Goal: Task Accomplishment & Management: Use online tool/utility

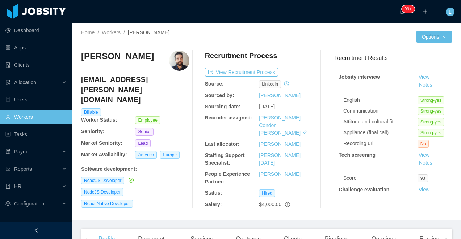
scroll to position [1, 0]
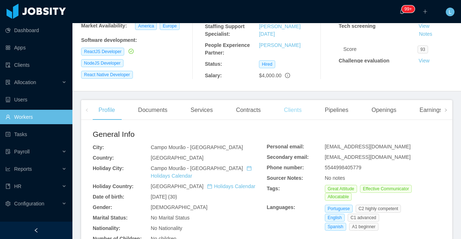
click at [292, 107] on div "Clients" at bounding box center [292, 110] width 29 height 20
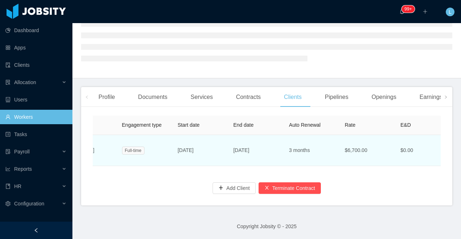
scroll to position [0, 244]
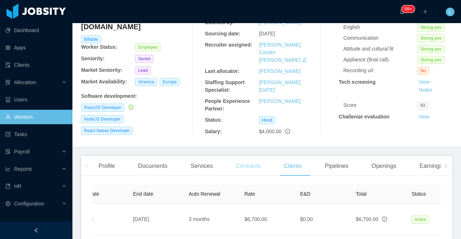
click at [247, 157] on div "Contracts" at bounding box center [248, 166] width 36 height 20
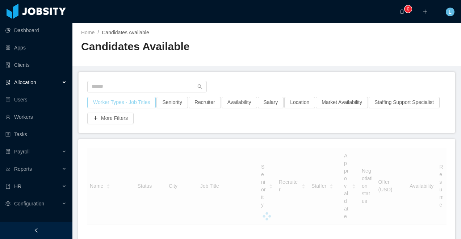
click at [128, 103] on button "Worker Types - Job Titles" at bounding box center [121, 103] width 68 height 12
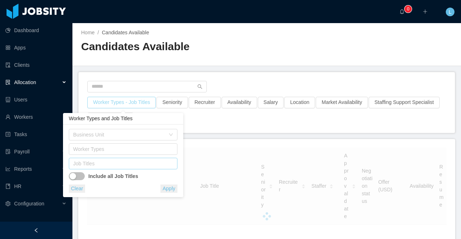
click at [90, 164] on div "Job Titles" at bounding box center [121, 163] width 97 height 7
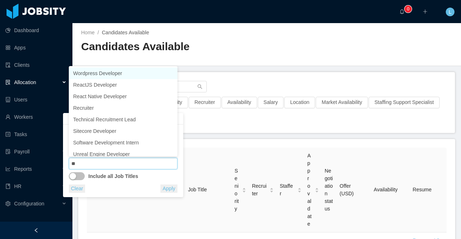
type input "***"
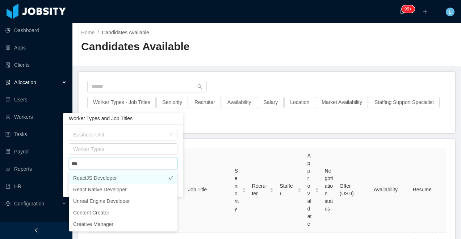
click at [96, 176] on li "ReactJS Developer" at bounding box center [123, 179] width 109 height 12
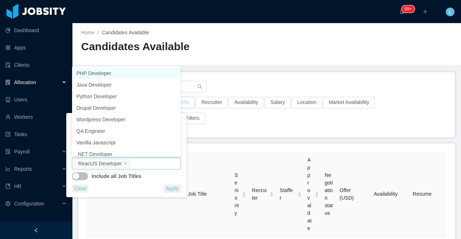
click at [182, 103] on button "Seniority" at bounding box center [179, 103] width 31 height 12
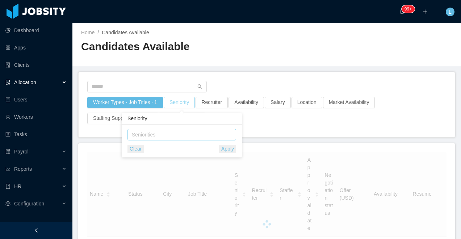
click at [162, 136] on div "Seniorities" at bounding box center [180, 134] width 97 height 7
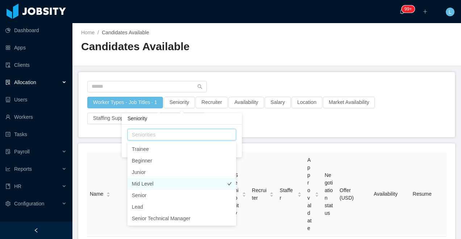
click at [155, 183] on li "Mid Level" at bounding box center [181, 184] width 109 height 12
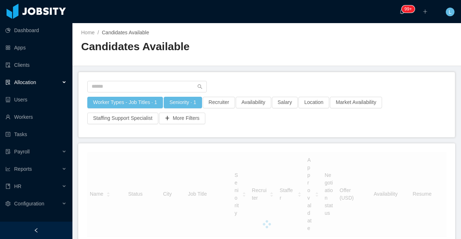
click at [262, 44] on h2 "Candidates Available" at bounding box center [174, 46] width 186 height 15
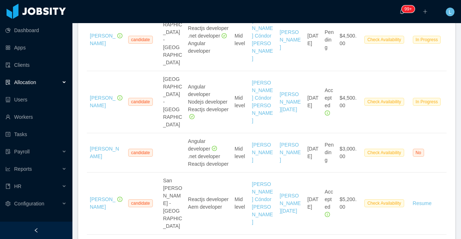
scroll to position [1022, 0]
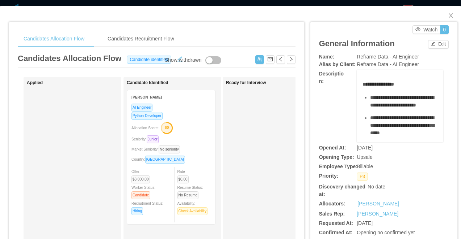
scroll to position [148, 0]
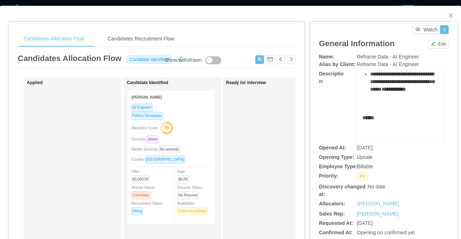
click at [216, 3] on div "**********" at bounding box center [230, 119] width 461 height 239
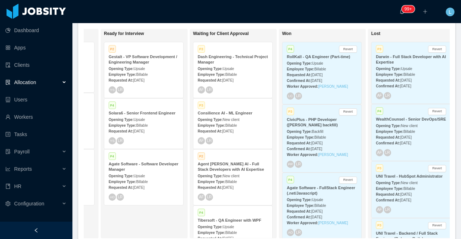
scroll to position [22, 0]
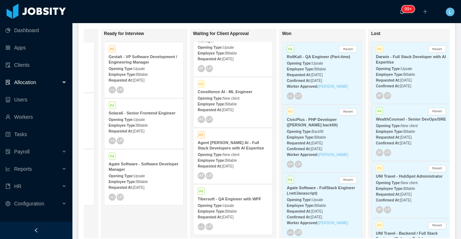
click at [233, 207] on span "Upsale" at bounding box center [227, 206] width 11 height 4
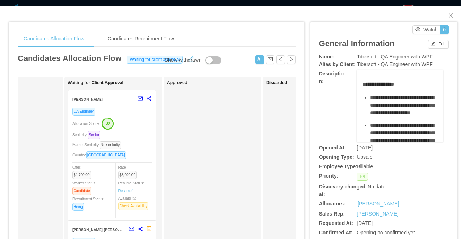
scroll to position [0, 269]
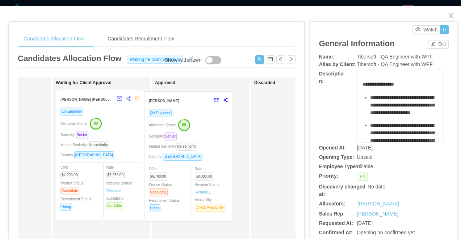
drag, startPoint x: 120, startPoint y: 130, endPoint x: 209, endPoint y: 131, distance: 88.6
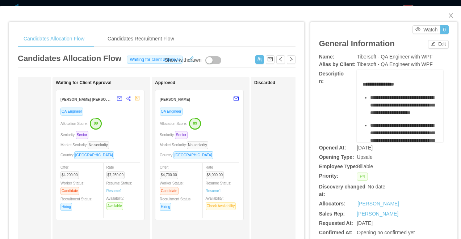
click at [212, 3] on div "Candidates Allocation Flow Candidates Recruitment Flow Candidates Allocation Fl…" at bounding box center [230, 119] width 461 height 239
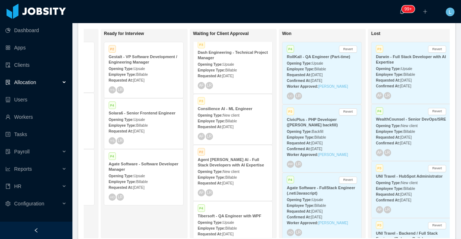
scroll to position [0, 0]
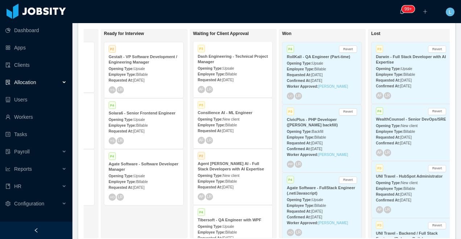
click at [222, 164] on strong "Agent Dora AI - Full Stack Developers with AI Expertise" at bounding box center [231, 167] width 66 height 10
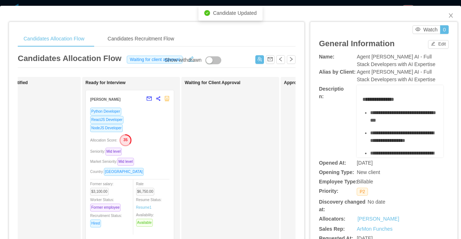
scroll to position [0, 172]
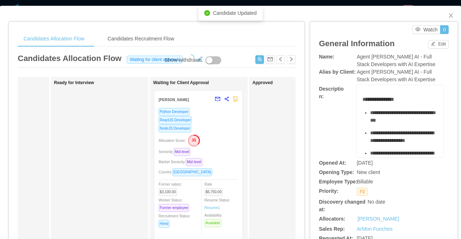
drag, startPoint x: 110, startPoint y: 120, endPoint x: 209, endPoint y: 121, distance: 99.1
click at [180, 3] on div "**********" at bounding box center [230, 119] width 461 height 239
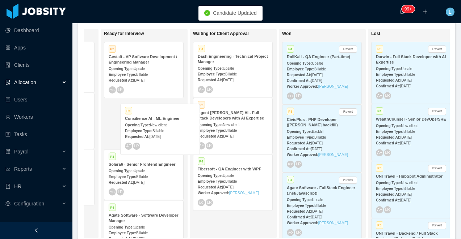
drag, startPoint x: 239, startPoint y: 114, endPoint x: 166, endPoint y: 119, distance: 73.3
click at [166, 119] on div "On Hold Looking for candidate Hot P3 Sapiens - IT Cloud Support Engineer Openin…" at bounding box center [267, 137] width 366 height 216
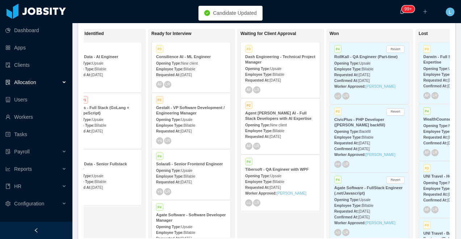
scroll to position [0, 208]
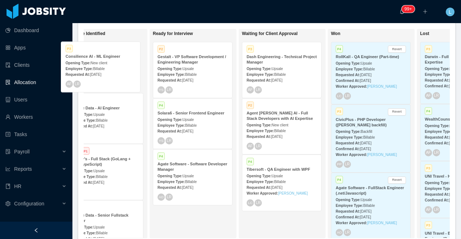
drag, startPoint x: 194, startPoint y: 71, endPoint x: 102, endPoint y: 71, distance: 92.3
click at [102, 71] on div "On Hold Looking for candidate Hot P3 Sapiens - IT Cloud Support Engineer Openin…" at bounding box center [267, 137] width 366 height 216
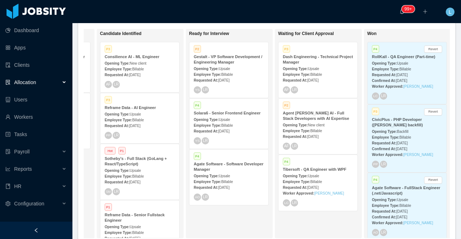
scroll to position [0, 171]
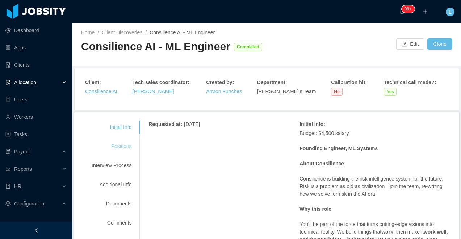
click at [123, 146] on div "Positions" at bounding box center [111, 146] width 57 height 13
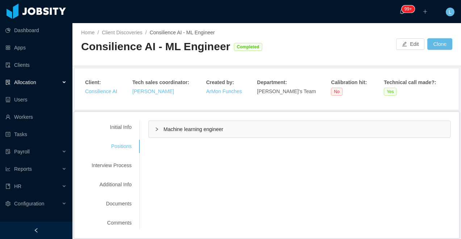
click at [177, 136] on div "Machine learning engineer" at bounding box center [299, 129] width 301 height 17
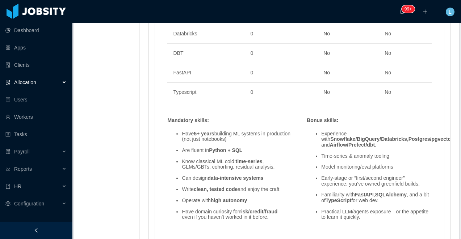
scroll to position [591, 0]
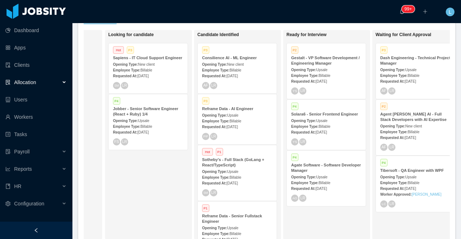
scroll to position [22, 0]
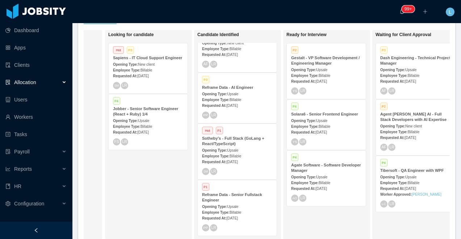
click at [232, 150] on span "Upsale" at bounding box center [232, 151] width 11 height 4
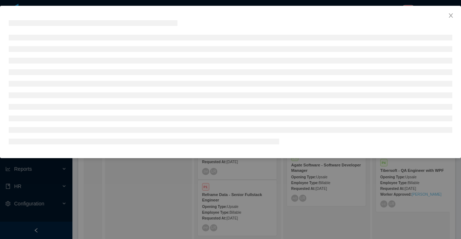
click at [235, 186] on div at bounding box center [230, 119] width 461 height 239
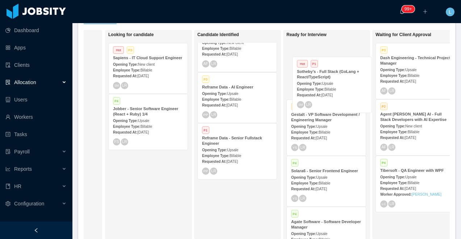
drag, startPoint x: 235, startPoint y: 155, endPoint x: 334, endPoint y: 78, distance: 125.3
click at [334, 78] on div "On Hold Looking for candidate Hot P3 Sapiens - IT Cloud Support Engineer Openin…" at bounding box center [267, 138] width 366 height 216
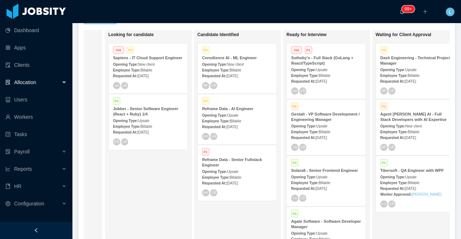
click at [326, 61] on strong "Sotheby's - Full Stack (GoLang + React/TypeScript)" at bounding box center [322, 61] width 62 height 10
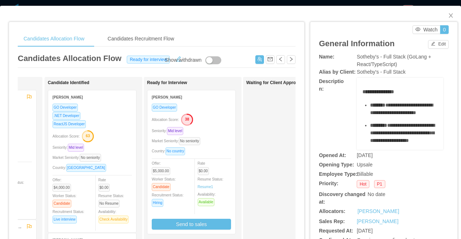
click at [215, 2] on div "Candidates Allocation Flow Candidates Recruitment Flow Candidates Allocation Fl…" at bounding box center [230, 119] width 461 height 239
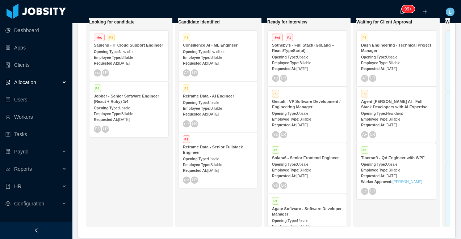
scroll to position [0, 94]
click at [218, 49] on div "Opening Type: New client" at bounding box center [217, 52] width 70 height 8
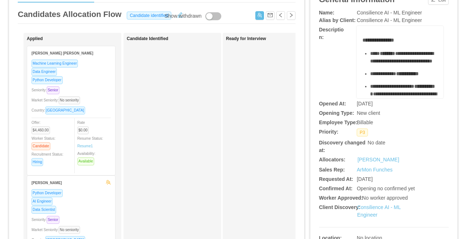
click at [89, 78] on div "Python Developer" at bounding box center [70, 80] width 79 height 8
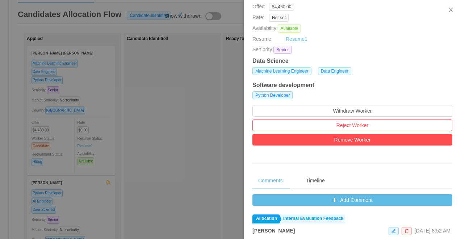
scroll to position [133, 0]
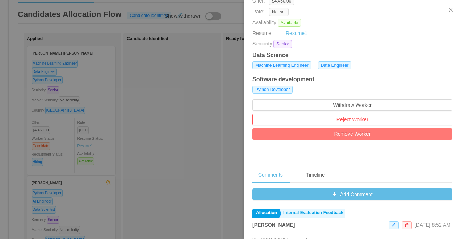
click at [264, 136] on button "Remove Worker" at bounding box center [352, 134] width 200 height 12
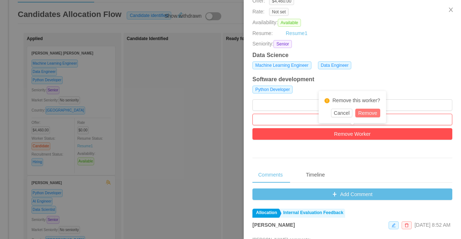
click at [361, 115] on button "Remove" at bounding box center [367, 113] width 25 height 9
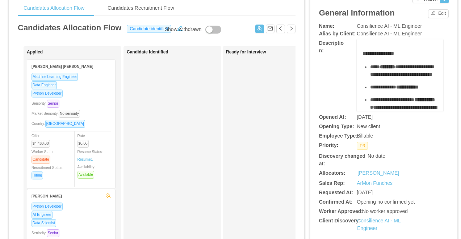
scroll to position [22, 0]
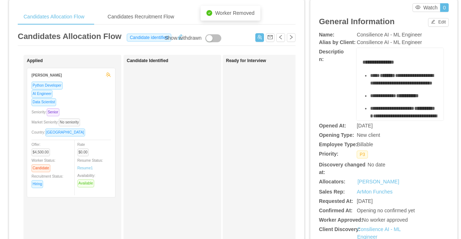
click at [97, 108] on div "Python Developer AI Engineer Data Scientist Seniority: Senior Market Seniority:…" at bounding box center [70, 137] width 79 height 112
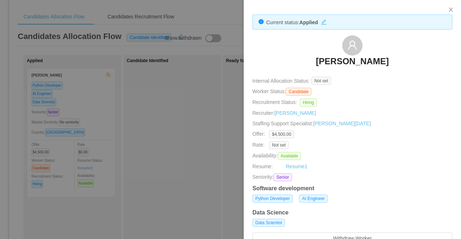
click at [104, 105] on div at bounding box center [230, 119] width 461 height 239
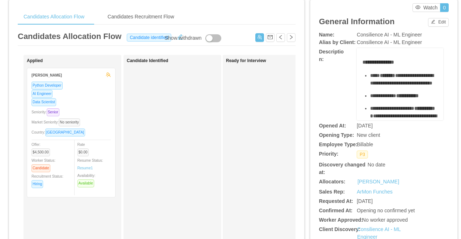
click at [86, 103] on div "Data Scientist" at bounding box center [70, 102] width 79 height 8
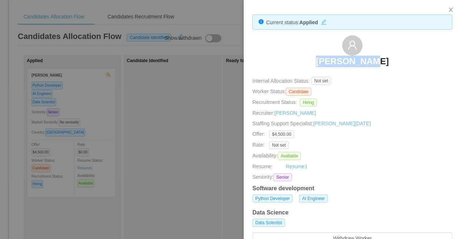
copy h3 "Lucca Prado"
click at [191, 127] on div at bounding box center [230, 119] width 461 height 239
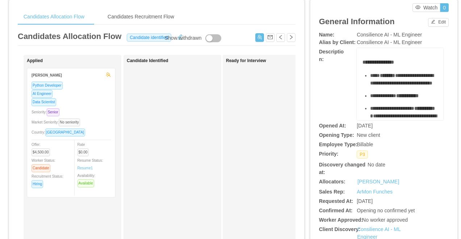
click at [93, 92] on div "AI Engineer" at bounding box center [70, 94] width 79 height 8
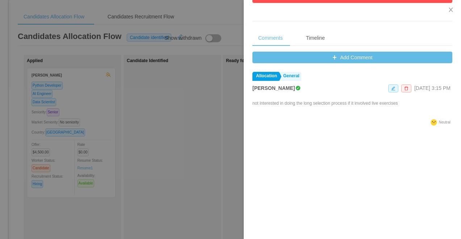
scroll to position [258, 0]
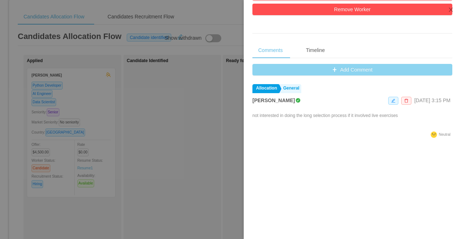
click at [309, 68] on button "Add Comment" at bounding box center [352, 70] width 200 height 12
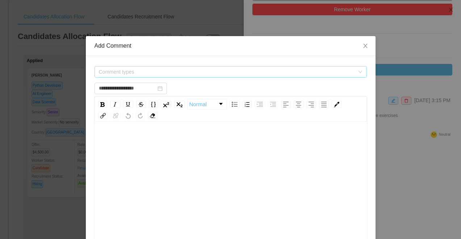
click at [198, 76] on span "Comment types" at bounding box center [228, 72] width 259 height 11
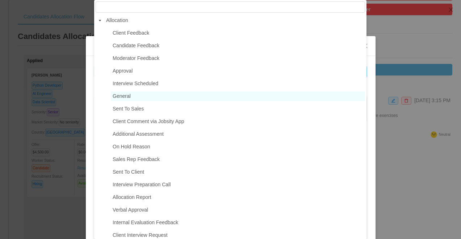
click at [176, 97] on span "General" at bounding box center [238, 97] width 254 height 10
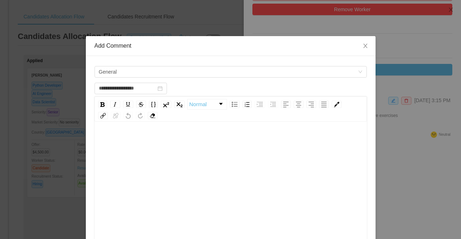
click at [210, 171] on div "rdw-editor" at bounding box center [230, 197] width 261 height 127
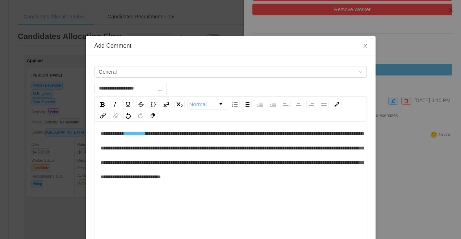
scroll to position [9, 0]
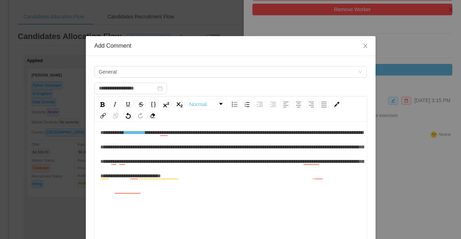
type input "**********"
click at [99, 134] on div "**********" at bounding box center [230, 187] width 272 height 127
click at [100, 133] on span "**********" at bounding box center [112, 132] width 24 height 5
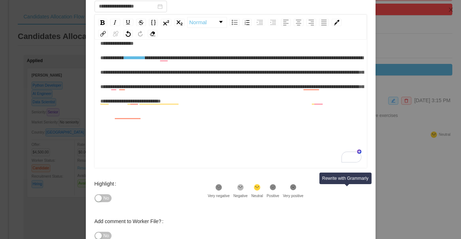
scroll to position [131, 0]
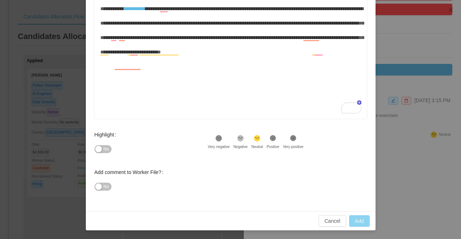
type input "**********"
click at [355, 225] on button "Add" at bounding box center [359, 222] width 21 height 12
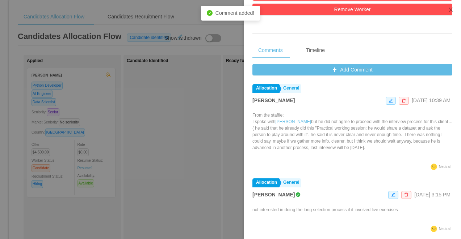
click at [153, 106] on div at bounding box center [230, 119] width 461 height 239
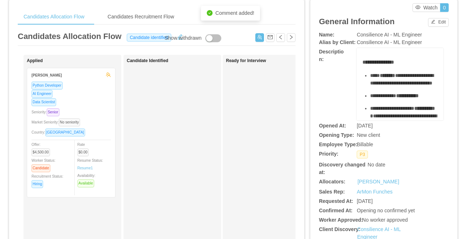
scroll to position [0, 0]
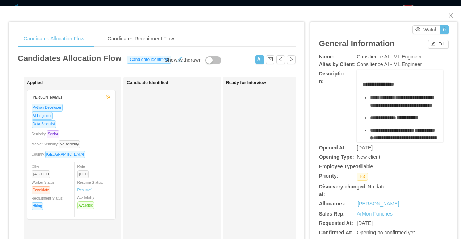
click at [291, 3] on div "**********" at bounding box center [230, 119] width 461 height 239
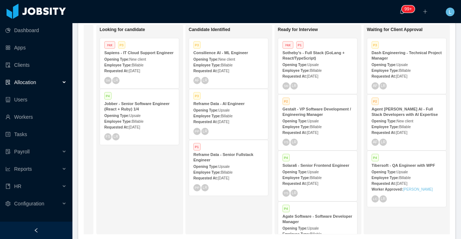
scroll to position [0, 81]
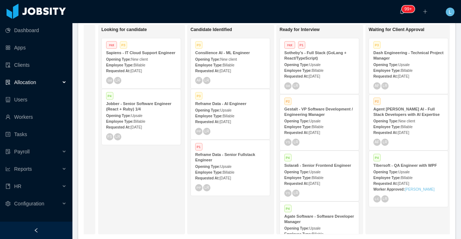
click at [234, 59] on span "New client" at bounding box center [228, 60] width 17 height 4
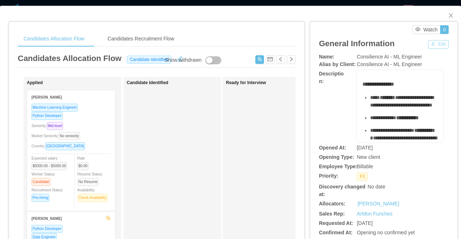
click at [432, 46] on button "Edit" at bounding box center [438, 44] width 21 height 9
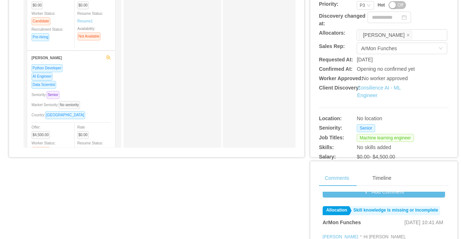
scroll to position [288, 0]
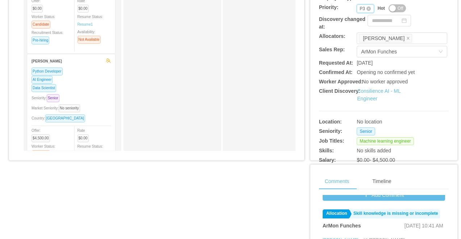
click at [362, 13] on div "P3" at bounding box center [361, 9] width 5 height 8
click at [363, 39] on li "P2" at bounding box center [364, 40] width 17 height 12
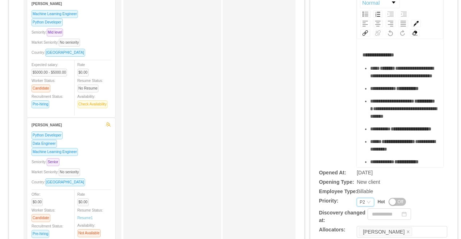
scroll to position [0, 0]
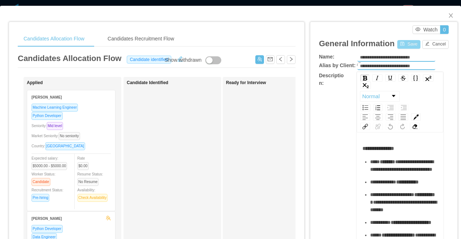
click at [408, 43] on button "Save" at bounding box center [408, 44] width 23 height 9
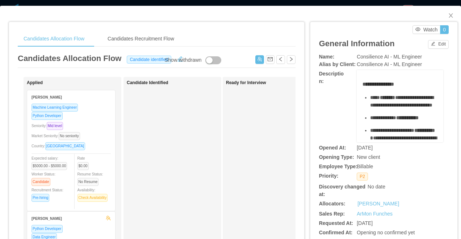
click at [157, 3] on div "Candidates Allocation Flow Candidates Recruitment Flow Candidates Allocation Fl…" at bounding box center [230, 119] width 461 height 239
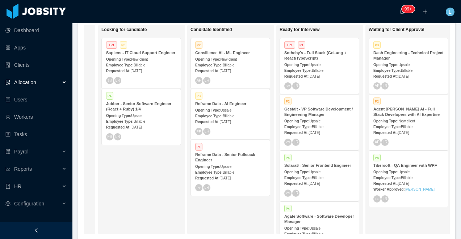
click at [309, 65] on strong "Opening Type:" at bounding box center [296, 65] width 25 height 4
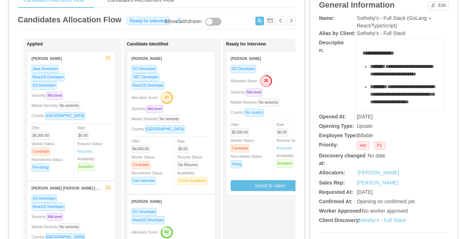
scroll to position [41, 0]
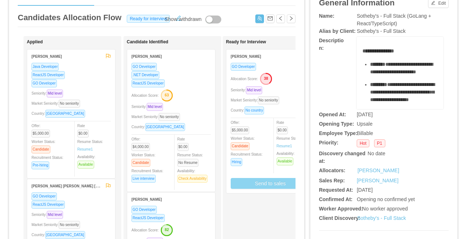
click at [257, 185] on button "Send to sales" at bounding box center [269, 183] width 79 height 11
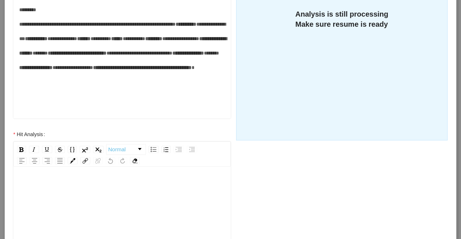
scroll to position [243, 0]
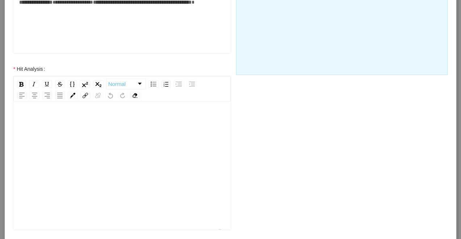
click at [132, 154] on div "To enrich screen reader interactions, please activate Accessibility in Grammarl…" at bounding box center [122, 177] width 206 height 127
click at [111, 123] on div "**********" at bounding box center [122, 121] width 206 height 14
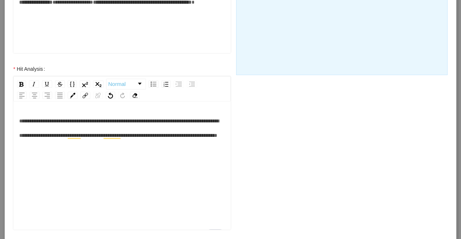
click at [124, 137] on span "**********" at bounding box center [118, 129] width 199 height 20
drag, startPoint x: 81, startPoint y: 149, endPoint x: 73, endPoint y: 150, distance: 8.4
click at [73, 150] on span "**********" at bounding box center [119, 136] width 200 height 34
click at [199, 149] on div "**********" at bounding box center [122, 135] width 206 height 43
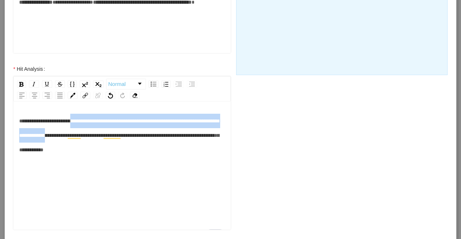
drag, startPoint x: 124, startPoint y: 136, endPoint x: 86, endPoint y: 123, distance: 40.3
click at [86, 123] on span "**********" at bounding box center [119, 136] width 200 height 34
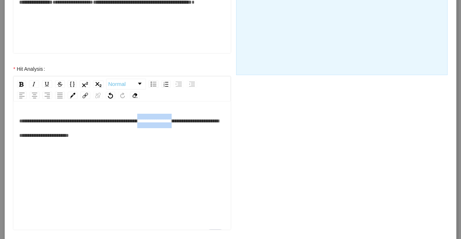
drag, startPoint x: 220, startPoint y: 122, endPoint x: 169, endPoint y: 125, distance: 50.4
click at [169, 125] on div "**********" at bounding box center [122, 128] width 206 height 29
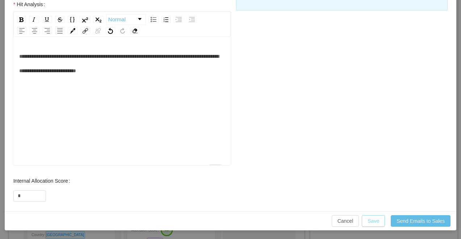
click at [373, 221] on button "Save" at bounding box center [372, 222] width 23 height 12
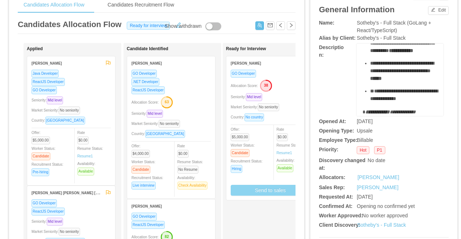
scroll to position [551, 0]
click at [259, 190] on button "Send to sales" at bounding box center [269, 190] width 79 height 11
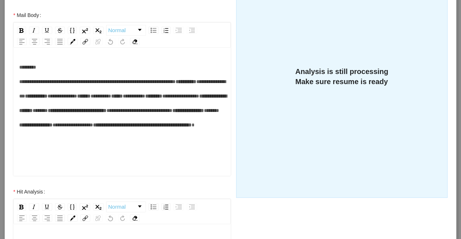
scroll to position [236, 0]
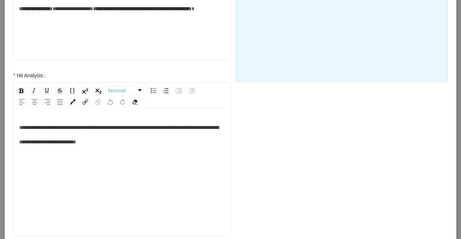
click at [179, 143] on div "**********" at bounding box center [122, 134] width 206 height 29
drag, startPoint x: 187, startPoint y: 153, endPoint x: 173, endPoint y: 143, distance: 17.4
click at [173, 143] on div "**********" at bounding box center [122, 134] width 206 height 29
drag, startPoint x: 197, startPoint y: 144, endPoint x: 172, endPoint y: 144, distance: 25.0
click at [172, 144] on div "**********" at bounding box center [122, 134] width 206 height 29
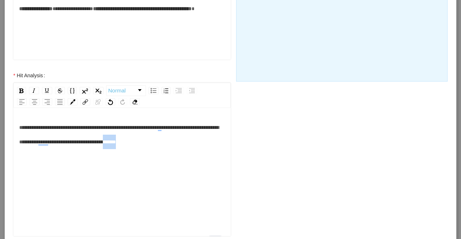
drag, startPoint x: 215, startPoint y: 144, endPoint x: 192, endPoint y: 144, distance: 22.1
click at [192, 144] on div "**********" at bounding box center [122, 134] width 206 height 29
drag, startPoint x: 193, startPoint y: 153, endPoint x: 193, endPoint y: 144, distance: 8.7
click at [193, 144] on div "**********" at bounding box center [122, 134] width 206 height 29
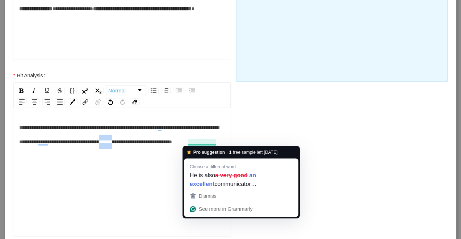
drag, startPoint x: 204, startPoint y: 142, endPoint x: 188, endPoint y: 142, distance: 15.2
click at [188, 142] on span "**********" at bounding box center [118, 135] width 199 height 20
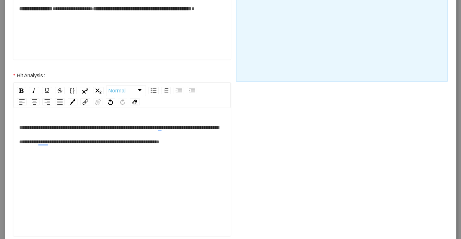
click at [148, 149] on div "**********" at bounding box center [122, 134] width 206 height 29
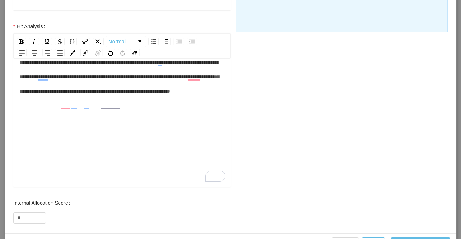
scroll to position [308, 0]
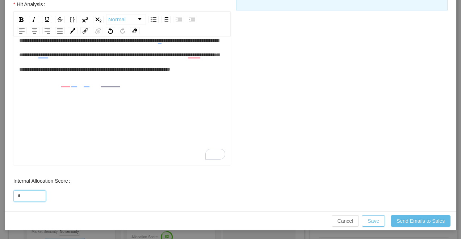
drag, startPoint x: 25, startPoint y: 195, endPoint x: 11, endPoint y: 195, distance: 13.7
click at [11, 195] on div "Internal Allocation Score *" at bounding box center [122, 188] width 232 height 29
type input "**"
click at [369, 221] on button "Save" at bounding box center [372, 222] width 23 height 12
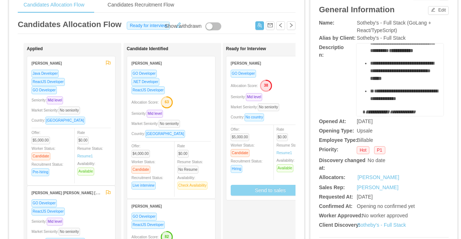
scroll to position [271, 0]
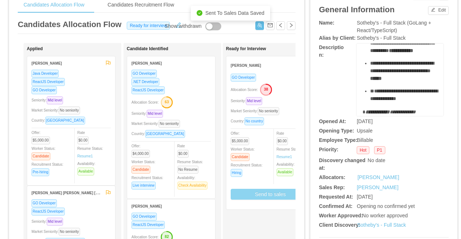
click at [256, 192] on button "Send to sales" at bounding box center [269, 194] width 79 height 11
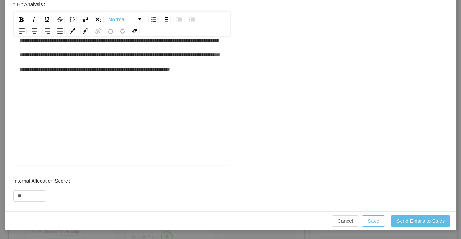
scroll to position [308, 0]
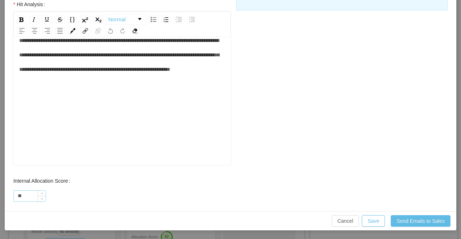
click at [23, 198] on input "**" at bounding box center [30, 196] width 32 height 11
type input "**"
click at [376, 221] on button "Save" at bounding box center [372, 222] width 23 height 12
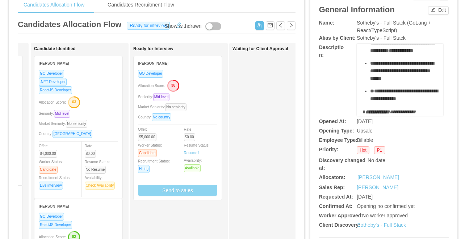
scroll to position [0, 0]
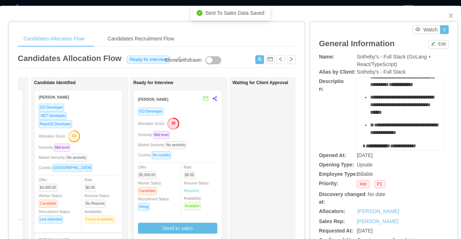
click at [216, 2] on body "Dashboard Apps Clients Allocation Users Workers Tasks Payroll Reports HR Config…" at bounding box center [230, 119] width 461 height 239
click at [220, 3] on div "Candidates Allocation Flow Candidates Recruitment Flow Candidates Allocation Fl…" at bounding box center [230, 119] width 461 height 239
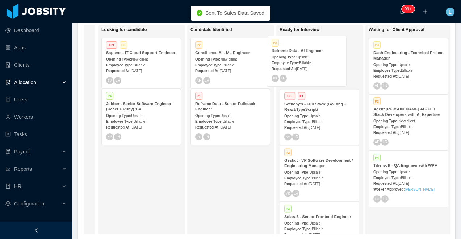
drag, startPoint x: 234, startPoint y: 110, endPoint x: 310, endPoint y: 57, distance: 93.0
click at [310, 57] on div "On Hold Looking for candidate Hot P3 Sapiens - IT Cloud Support Engineer Openin…" at bounding box center [267, 133] width 366 height 216
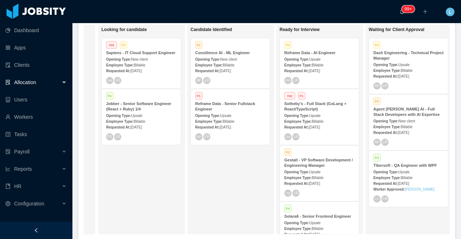
click at [320, 58] on span "Upsale" at bounding box center [314, 60] width 11 height 4
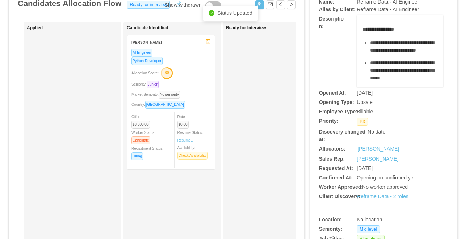
scroll to position [71, 0]
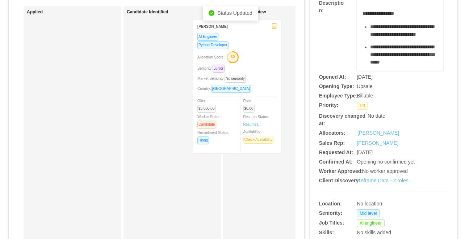
drag, startPoint x: 193, startPoint y: 59, endPoint x: 258, endPoint y: 59, distance: 65.5
click at [258, 59] on div "Applied Candidate Identified Rodrigo Marques AI Engineer Python Developer Alloc…" at bounding box center [156, 190] width 277 height 368
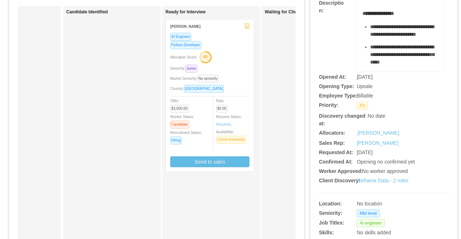
scroll to position [0, 93]
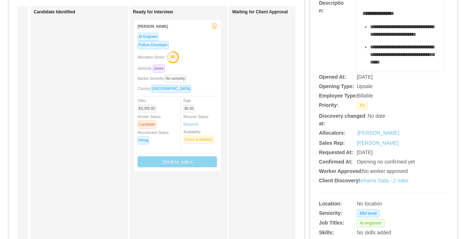
click at [196, 162] on button "Send to sales" at bounding box center [176, 162] width 79 height 11
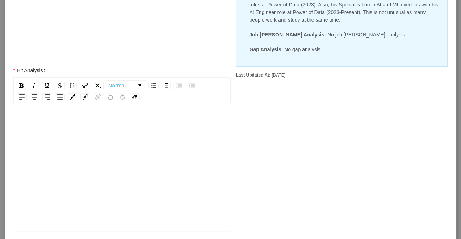
scroll to position [253, 0]
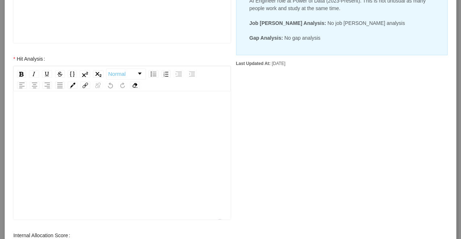
click at [139, 140] on div "To enrich screen reader interactions, please activate Accessibility in Grammarl…" at bounding box center [122, 167] width 206 height 127
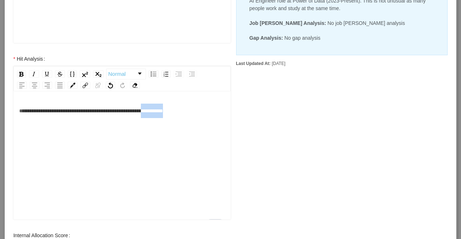
drag, startPoint x: 211, startPoint y: 110, endPoint x: 167, endPoint y: 112, distance: 43.8
click at [167, 112] on div "**********" at bounding box center [122, 111] width 206 height 14
click at [144, 118] on div "**********" at bounding box center [122, 111] width 206 height 14
click at [75, 118] on div "**********" at bounding box center [122, 111] width 206 height 14
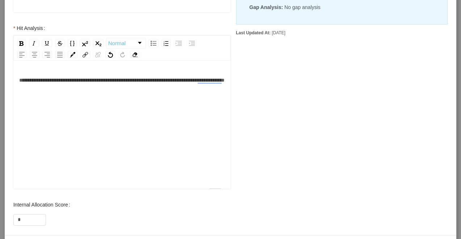
scroll to position [308, 0]
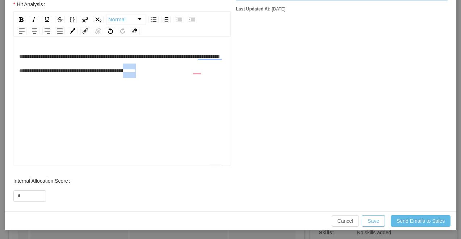
drag, startPoint x: 217, startPoint y: 75, endPoint x: 193, endPoint y: 75, distance: 23.5
click at [193, 75] on div "**********" at bounding box center [122, 63] width 206 height 29
click at [376, 222] on button "Save" at bounding box center [372, 222] width 23 height 12
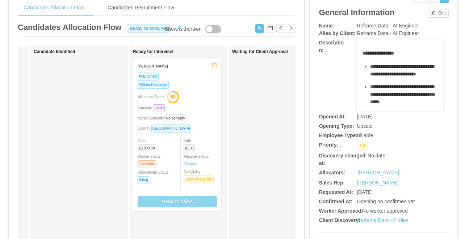
scroll to position [12, 0]
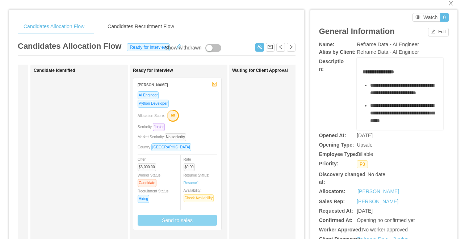
click at [191, 100] on div "Python Developer" at bounding box center [176, 103] width 79 height 8
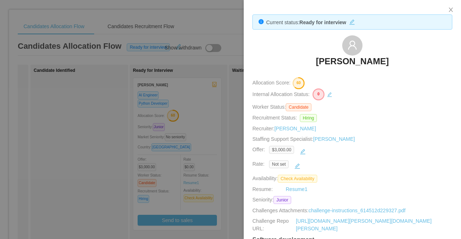
click at [196, 123] on div at bounding box center [230, 119] width 461 height 239
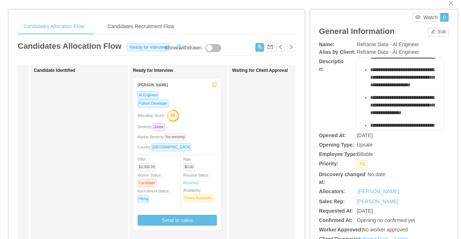
scroll to position [82, 0]
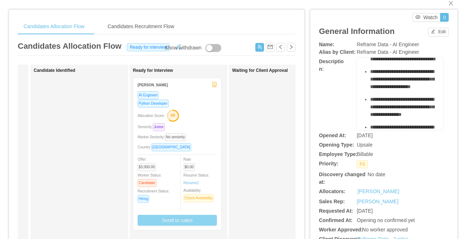
click at [189, 220] on button "Send to sales" at bounding box center [176, 220] width 79 height 11
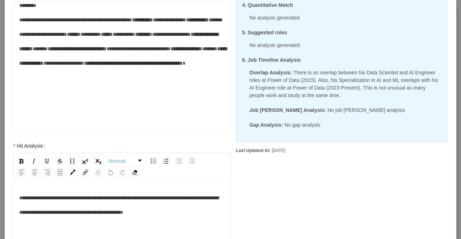
scroll to position [172, 0]
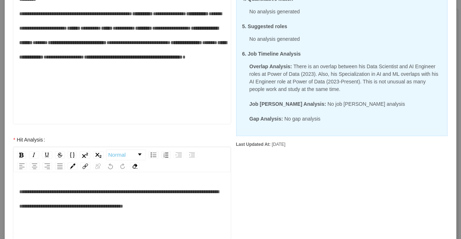
click at [196, 209] on div "**********" at bounding box center [122, 199] width 206 height 29
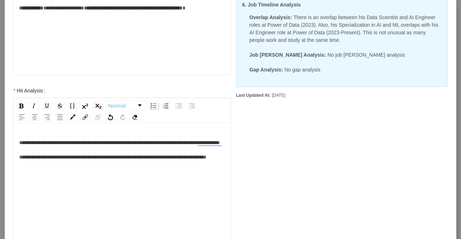
scroll to position [233, 0]
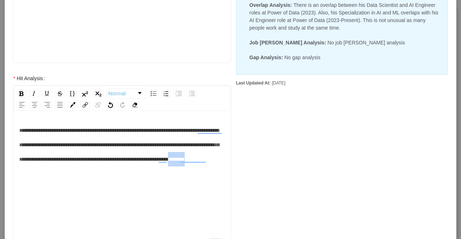
drag, startPoint x: 173, startPoint y: 174, endPoint x: 137, endPoint y: 174, distance: 35.8
click at [137, 167] on div "**********" at bounding box center [122, 144] width 206 height 43
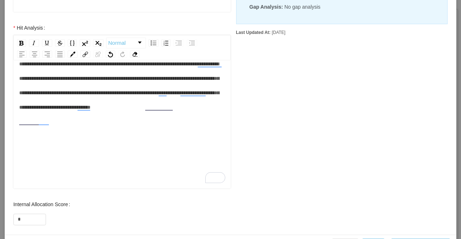
scroll to position [308, 0]
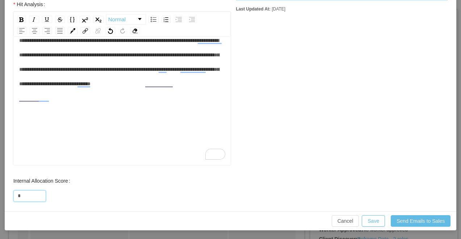
drag, startPoint x: 21, startPoint y: 194, endPoint x: 5, endPoint y: 194, distance: 15.9
type input "**"
click at [369, 222] on button "Save" at bounding box center [372, 222] width 23 height 12
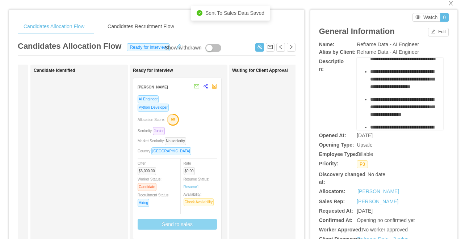
scroll to position [0, 0]
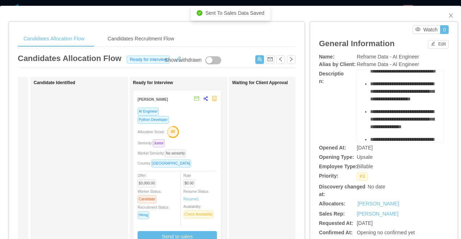
click at [209, 3] on div "**********" at bounding box center [230, 119] width 461 height 239
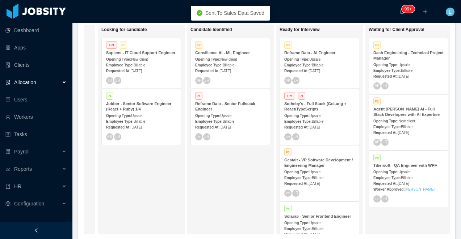
click at [296, 61] on div "Employee Type: Billable" at bounding box center [319, 65] width 70 height 8
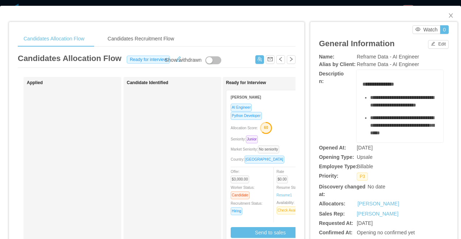
click at [234, 4] on div "**********" at bounding box center [230, 119] width 461 height 239
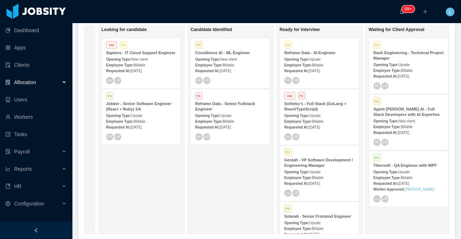
click at [240, 108] on div "Reframe Data - Senior Fullstack Engineer" at bounding box center [230, 106] width 70 height 11
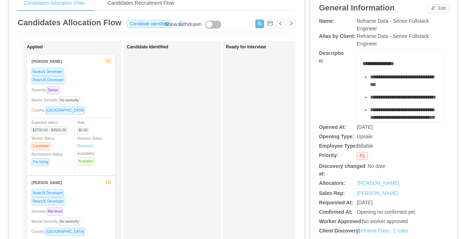
scroll to position [50, 0]
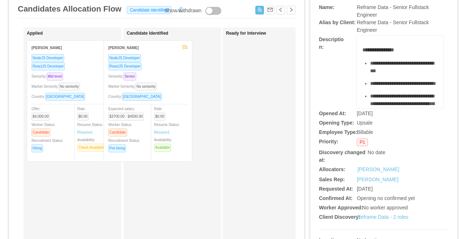
drag, startPoint x: 91, startPoint y: 73, endPoint x: 168, endPoint y: 73, distance: 76.3
click at [168, 73] on div "Applied Nelson Lopes NodeJS Developer ReactJS Developer Seniority: Senior Marke…" at bounding box center [156, 211] width 277 height 368
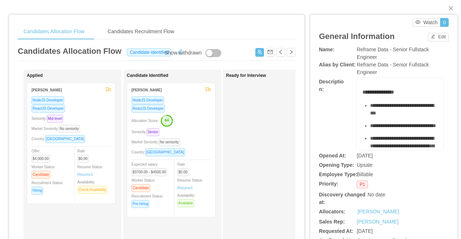
scroll to position [0, 0]
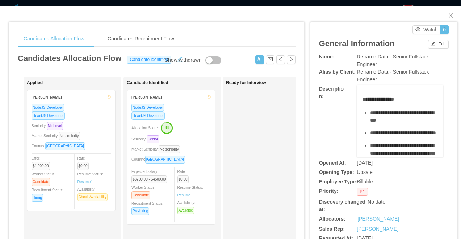
click at [124, 3] on div "**********" at bounding box center [230, 119] width 461 height 239
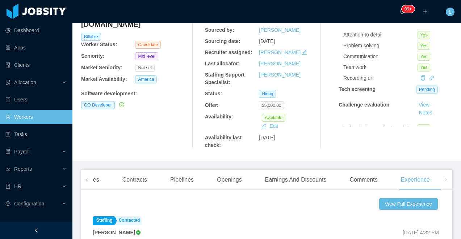
scroll to position [67, 0]
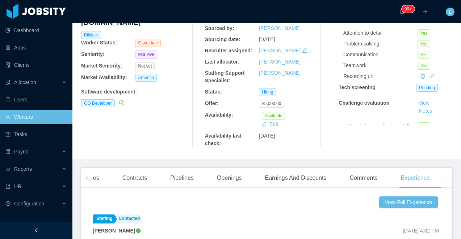
click at [47, 229] on div at bounding box center [36, 230] width 72 height 17
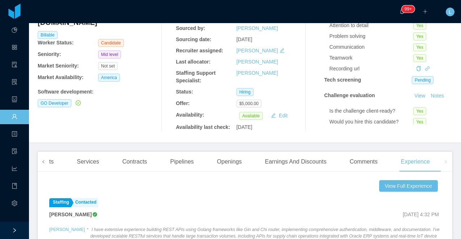
click at [47, 166] on span at bounding box center [44, 162] width 12 height 20
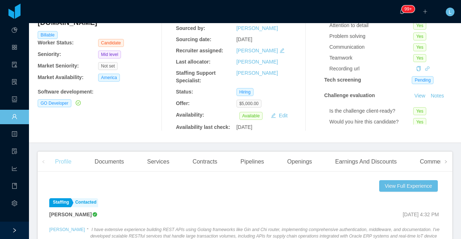
click at [58, 164] on div "Profile" at bounding box center [63, 162] width 28 height 20
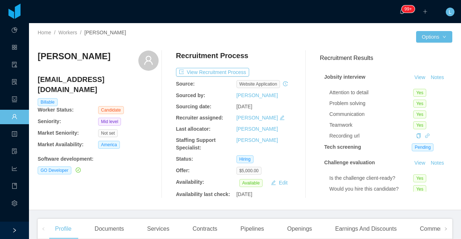
scroll to position [190, 0]
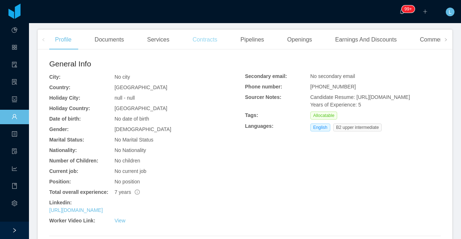
click at [204, 42] on div "Contracts" at bounding box center [205, 40] width 36 height 20
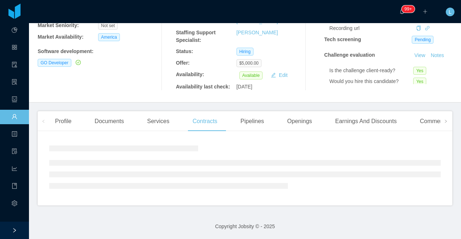
scroll to position [151, 0]
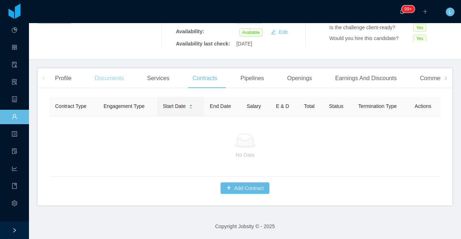
click at [105, 78] on div "Documents" at bounding box center [109, 78] width 41 height 20
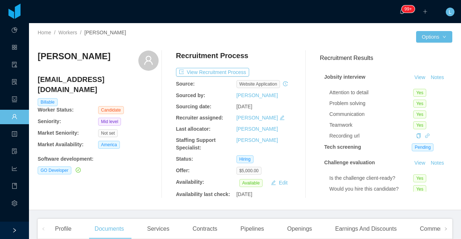
scroll to position [165, 0]
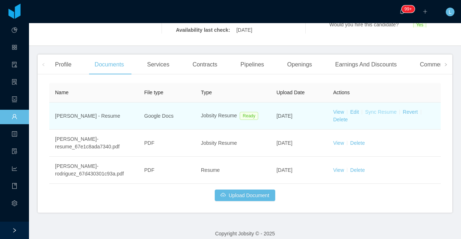
click at [369, 114] on link "Sync Resume" at bounding box center [380, 112] width 31 height 6
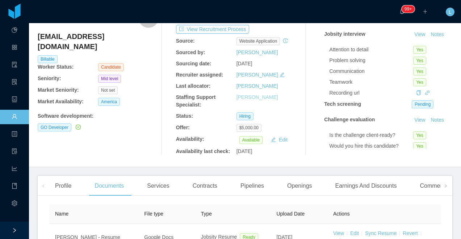
scroll to position [44, 0]
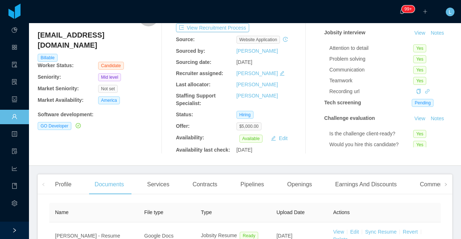
click at [288, 40] on icon "icon: history" at bounding box center [285, 39] width 5 height 5
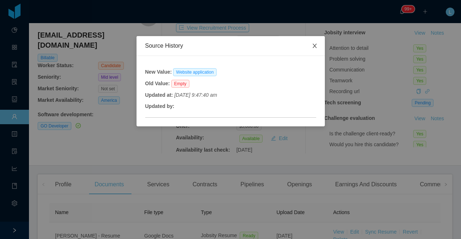
click at [315, 47] on icon "icon: close" at bounding box center [314, 46] width 6 height 6
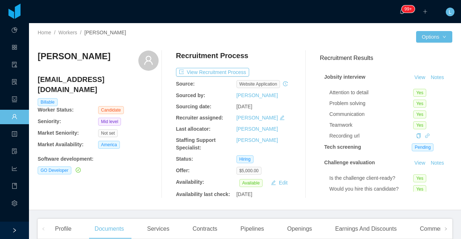
scroll to position [99, 0]
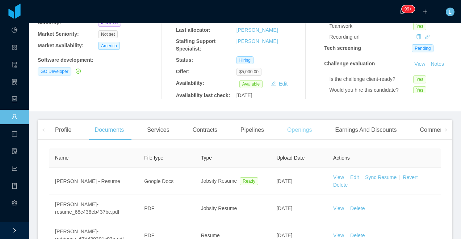
click at [302, 121] on div "Openings" at bounding box center [299, 130] width 37 height 20
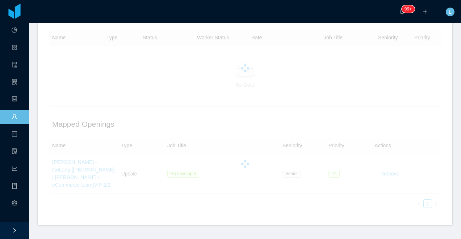
scroll to position [249, 0]
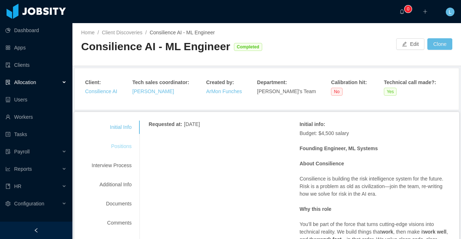
click at [120, 145] on div "Positions" at bounding box center [111, 146] width 57 height 13
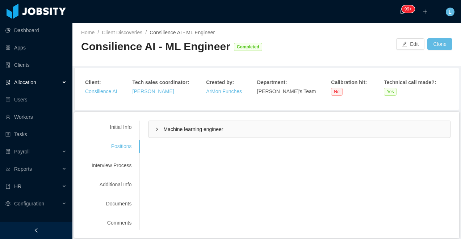
click at [188, 132] on div "Machine learning engineer" at bounding box center [299, 129] width 301 height 17
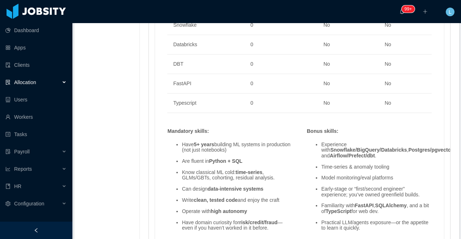
scroll to position [589, 0]
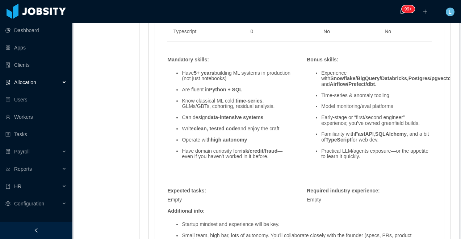
drag, startPoint x: 183, startPoint y: 75, endPoint x: 263, endPoint y: 81, distance: 80.2
click at [263, 81] on li "Have 5+ years building ML systems in production (not just notebooks)" at bounding box center [237, 76] width 110 height 11
drag, startPoint x: 207, startPoint y: 89, endPoint x: 260, endPoint y: 89, distance: 53.2
click at [260, 89] on li "Are fluent in Python + SQL" at bounding box center [237, 89] width 110 height 5
click at [225, 92] on strong "Python + SQL" at bounding box center [225, 90] width 33 height 6
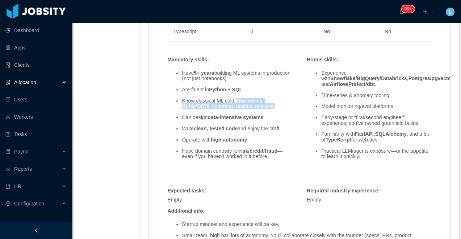
drag, startPoint x: 238, startPoint y: 101, endPoint x: 279, endPoint y: 107, distance: 41.4
click at [279, 107] on li "Know classical ML cold: time-series , GLMs/GBTs, cohorting, residual analysis." at bounding box center [237, 103] width 110 height 11
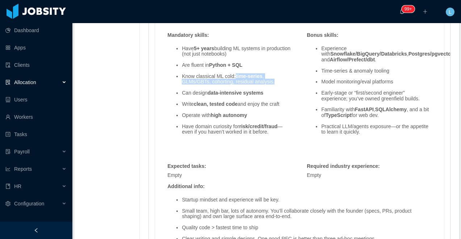
scroll to position [613, 0]
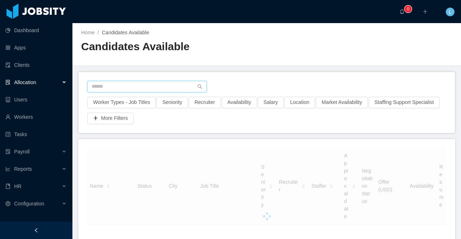
click at [134, 84] on input "text" at bounding box center [146, 87] width 119 height 12
click at [124, 103] on button "Worker Types - Job Titles" at bounding box center [121, 103] width 68 height 12
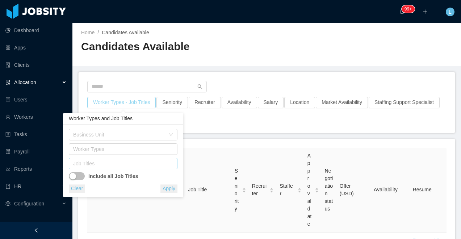
click at [109, 162] on div "Job Titles" at bounding box center [121, 163] width 97 height 7
type input "*"
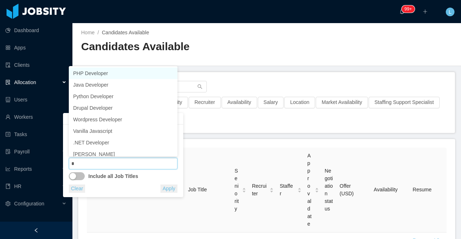
type input "**"
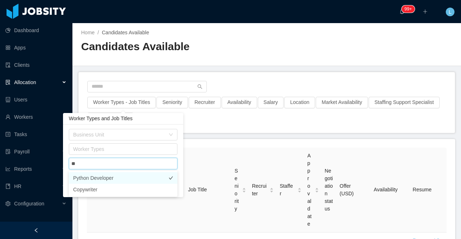
click at [117, 183] on li "Python Developer" at bounding box center [123, 179] width 109 height 12
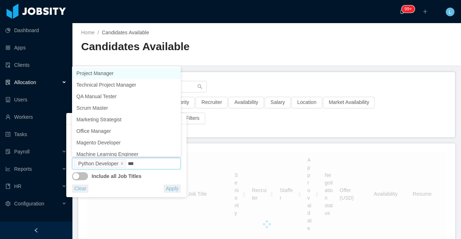
type input "****"
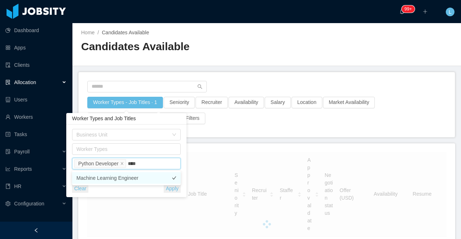
click at [137, 176] on li "Machine Learning Engineer" at bounding box center [126, 179] width 109 height 12
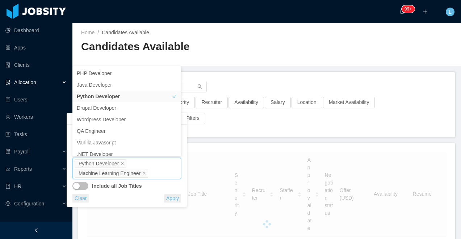
click at [183, 140] on div "Business Unit Worker Types Job Titles Python Developer Machine Learning Enginee…" at bounding box center [127, 166] width 120 height 82
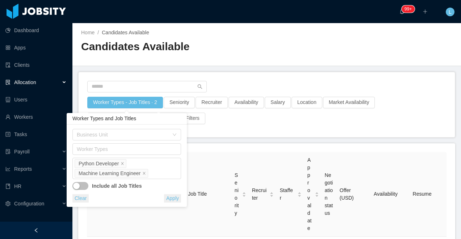
click at [79, 186] on button "button" at bounding box center [80, 186] width 16 height 8
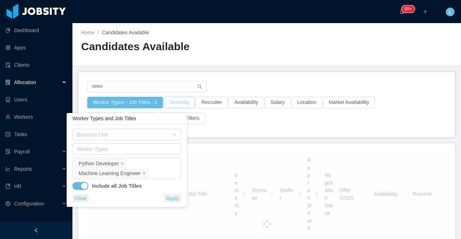
click at [185, 105] on button "Seniority" at bounding box center [179, 103] width 31 height 12
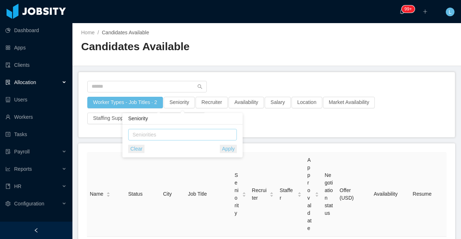
click at [173, 140] on div "Seniorities" at bounding box center [181, 135] width 102 height 11
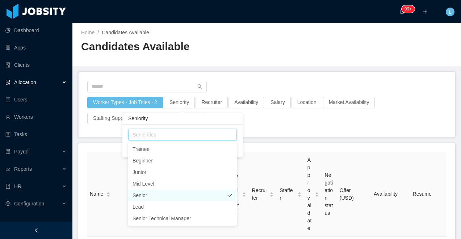
click at [150, 194] on li "Senior" at bounding box center [182, 196] width 109 height 12
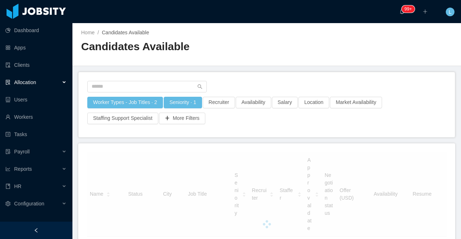
click at [266, 68] on main "Home / Candidates Available / Candidates Available Worker Types - Job Titles · …" at bounding box center [266, 131] width 388 height 216
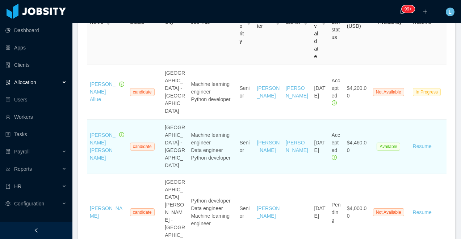
scroll to position [191, 0]
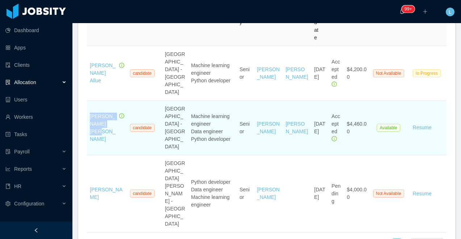
copy link "Santiago Raúl Díaz"
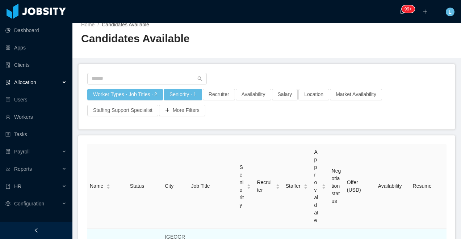
scroll to position [0, 0]
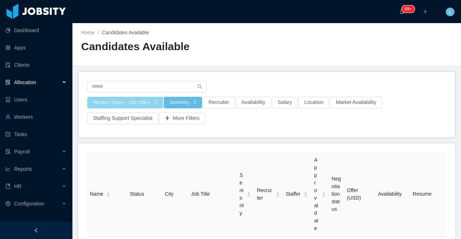
click at [137, 99] on button "Worker Types - Job Titles · 2" at bounding box center [125, 103] width 76 height 12
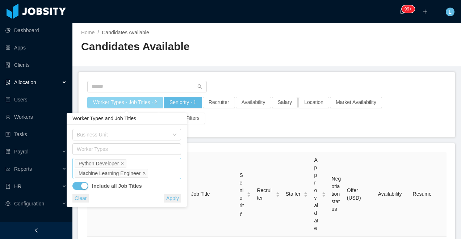
click at [146, 175] on icon "icon: close" at bounding box center [144, 174] width 4 height 4
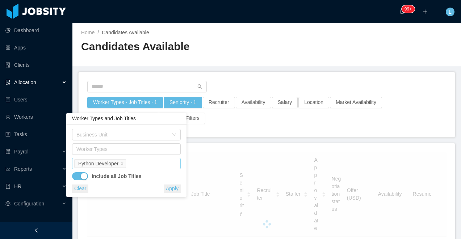
click at [150, 170] on div "Include all Job Titles" at bounding box center [126, 175] width 109 height 11
click at [151, 168] on div "Job Titles Python Developer" at bounding box center [125, 163] width 102 height 11
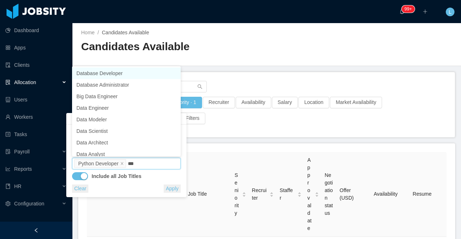
type input "****"
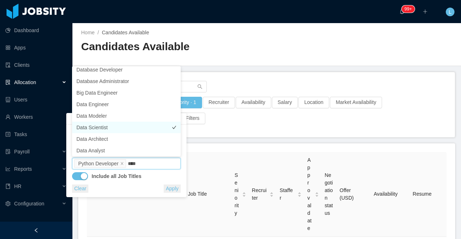
click at [132, 128] on li "Data Scientist" at bounding box center [126, 128] width 109 height 12
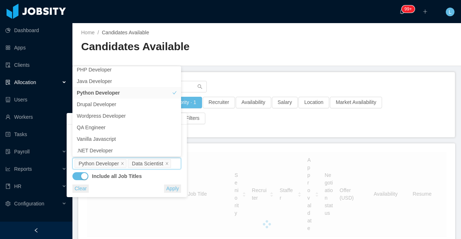
scroll to position [1, 0]
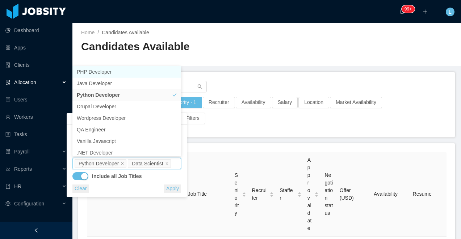
click at [172, 193] on button "Apply" at bounding box center [172, 189] width 17 height 8
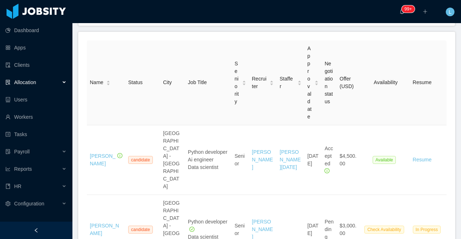
scroll to position [151, 0]
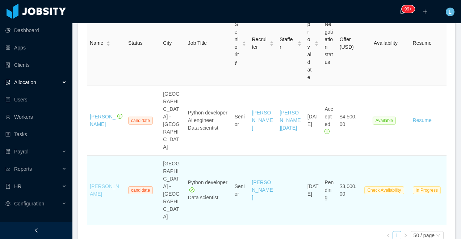
click at [99, 184] on link "Andrés Masanelli" at bounding box center [104, 190] width 29 height 13
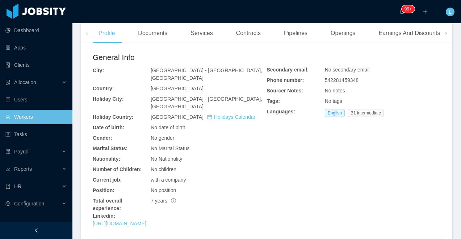
scroll to position [286, 0]
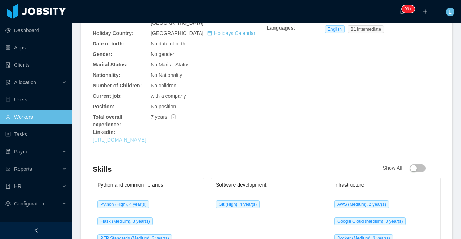
click at [146, 140] on link "https://www.linkedin.com/in/amasanelli/" at bounding box center [120, 140] width 54 height 6
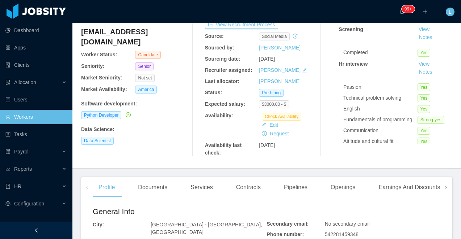
scroll to position [46, 0]
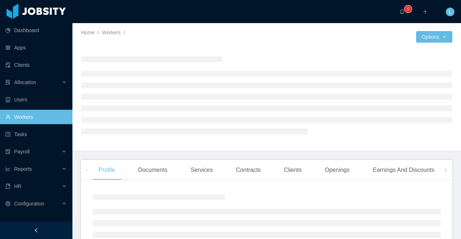
scroll to position [58, 0]
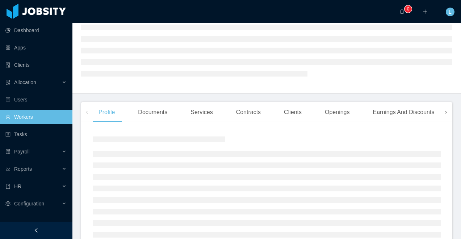
click at [448, 113] on span at bounding box center [446, 112] width 12 height 20
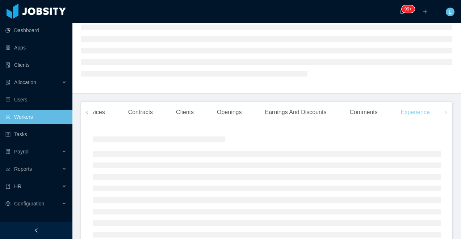
click at [419, 118] on div "Experience" at bounding box center [415, 112] width 41 height 20
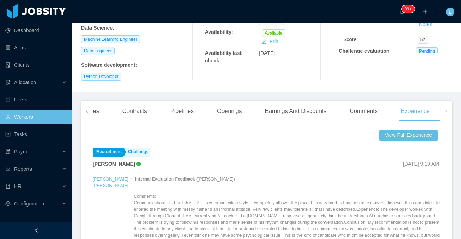
scroll to position [111, 0]
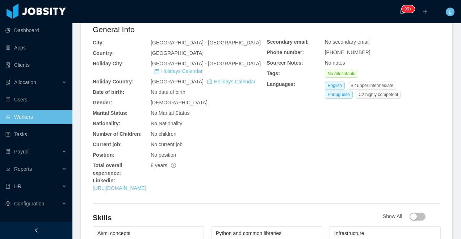
scroll to position [230, 0]
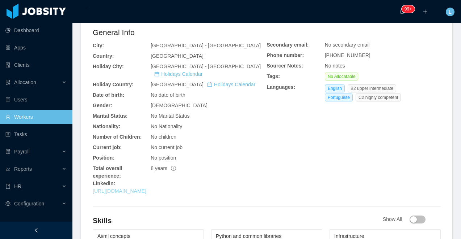
click at [146, 188] on link "[URL][DOMAIN_NAME]" at bounding box center [120, 191] width 54 height 6
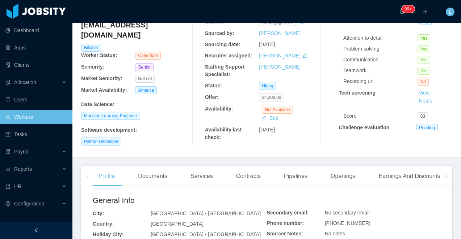
scroll to position [153, 0]
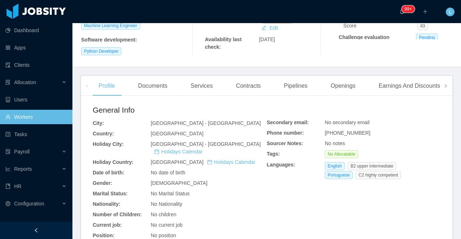
click at [448, 85] on span at bounding box center [446, 86] width 12 height 20
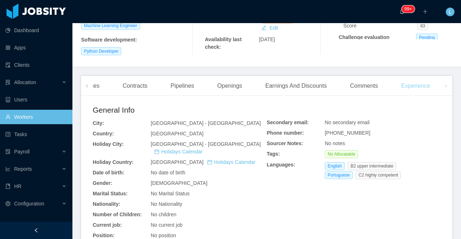
click at [413, 80] on div "Experience" at bounding box center [415, 86] width 41 height 20
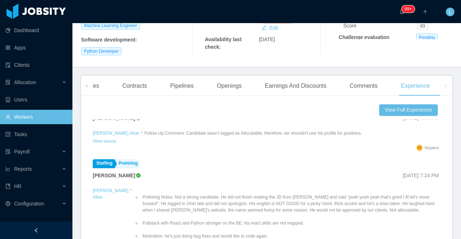
scroll to position [20, 0]
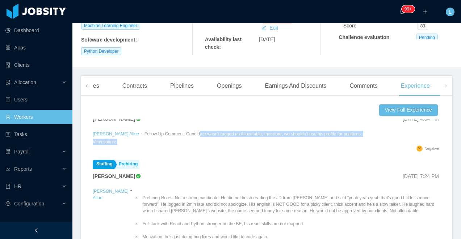
drag, startPoint x: 201, startPoint y: 130, endPoint x: 268, endPoint y: 143, distance: 68.2
click at [268, 143] on li "Recruitment General [PERSON_NAME] [DATE] 4:04 PM [PERSON_NAME] Allue - Follow U…" at bounding box center [267, 129] width 348 height 58
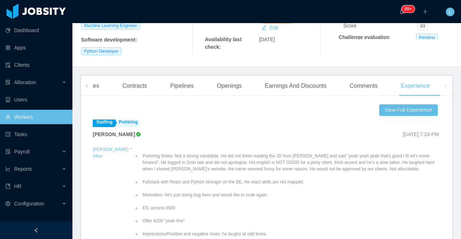
scroll to position [83, 0]
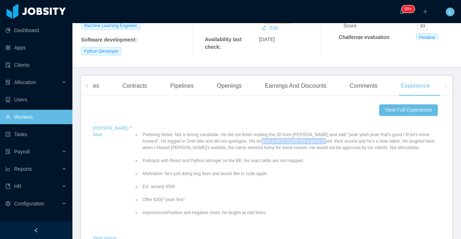
drag, startPoint x: 238, startPoint y: 137, endPoint x: 306, endPoint y: 140, distance: 68.4
click at [306, 140] on li "Prehiring Notes: Not a strong candidate. He did not finish reading the JD from …" at bounding box center [291, 142] width 300 height 20
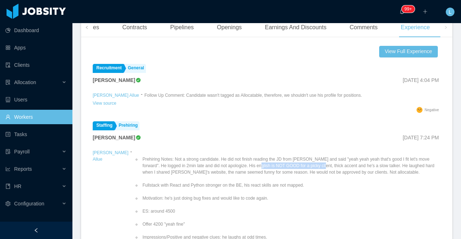
scroll to position [0, 0]
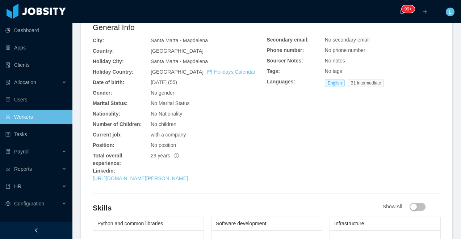
scroll to position [301, 0]
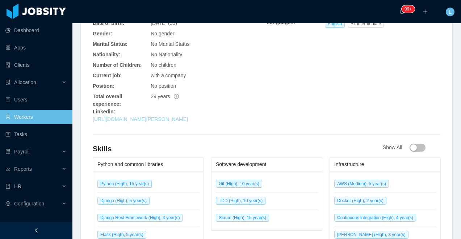
click at [169, 116] on link "[URL][DOMAIN_NAME][PERSON_NAME]" at bounding box center [140, 119] width 95 height 6
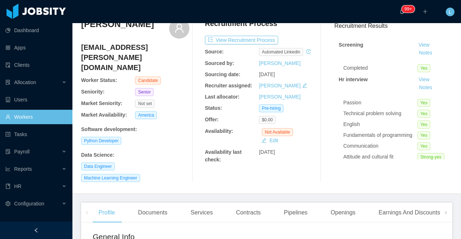
scroll to position [100, 0]
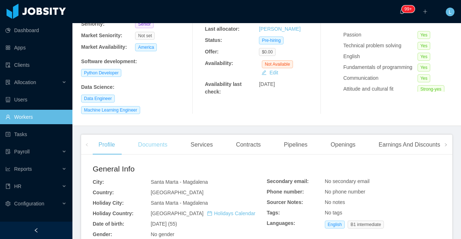
click at [150, 138] on div "Documents" at bounding box center [152, 145] width 41 height 20
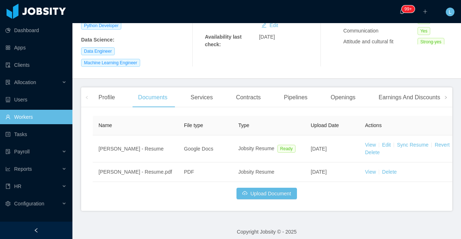
scroll to position [158, 0]
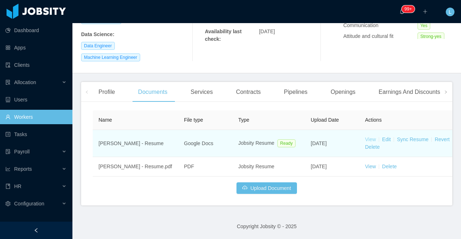
click at [373, 137] on link "View" at bounding box center [370, 140] width 11 height 6
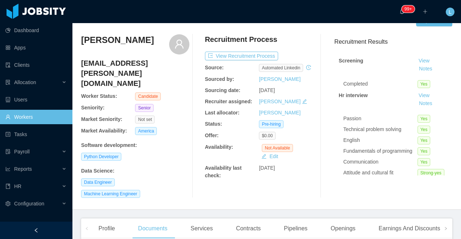
scroll to position [21, 0]
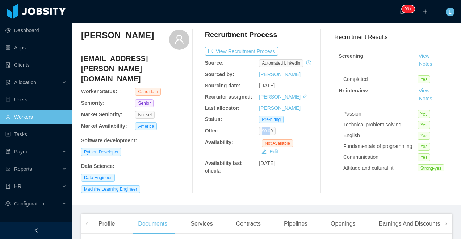
drag, startPoint x: 272, startPoint y: 147, endPoint x: 253, endPoint y: 147, distance: 18.8
click at [253, 135] on div "Offer: $0.00" at bounding box center [259, 131] width 108 height 8
click at [425, 98] on button "Notes" at bounding box center [425, 99] width 19 height 9
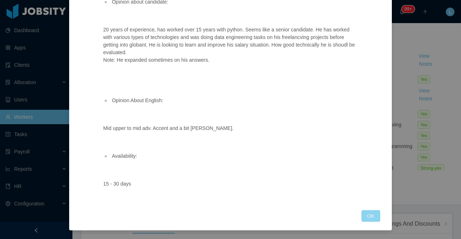
click at [370, 216] on button "OK" at bounding box center [370, 217] width 19 height 12
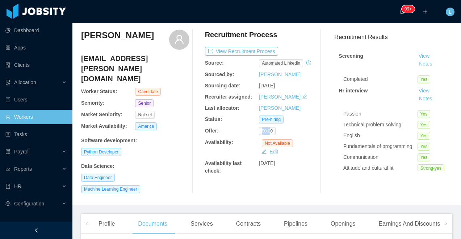
click at [425, 68] on button "Notes" at bounding box center [425, 64] width 19 height 9
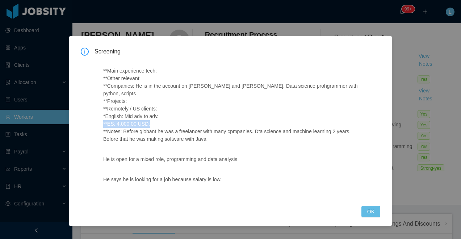
drag, startPoint x: 152, startPoint y: 119, endPoint x: 101, endPoint y: 119, distance: 50.3
click at [101, 119] on div "**Main experience tech: **Other relevant: **Companies: He is in the account on …" at bounding box center [231, 128] width 274 height 139
click at [366, 206] on button "OK" at bounding box center [370, 212] width 19 height 12
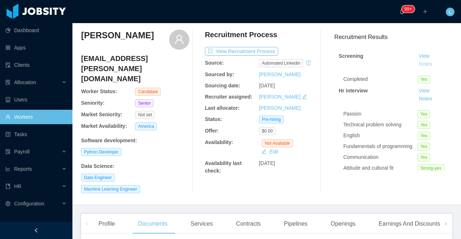
scroll to position [155, 0]
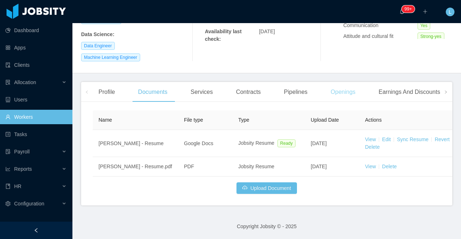
click at [352, 85] on div "Openings" at bounding box center [343, 92] width 37 height 20
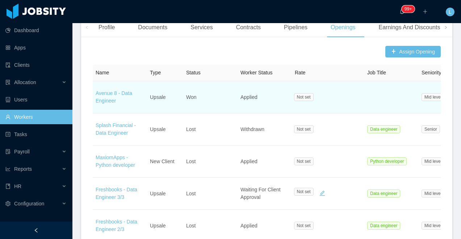
scroll to position [228, 0]
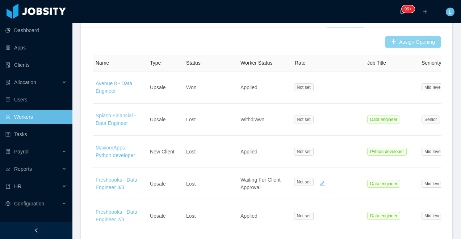
click at [395, 41] on button "Assign Opening" at bounding box center [412, 42] width 55 height 12
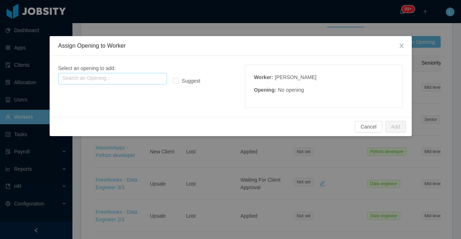
click at [97, 78] on input "text" at bounding box center [112, 79] width 109 height 12
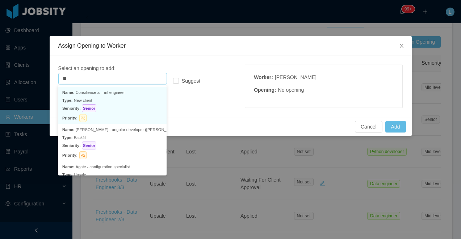
click at [109, 102] on p "Type: New client" at bounding box center [112, 101] width 100 height 8
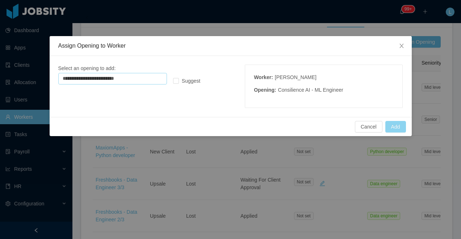
type input "**********"
click at [398, 126] on button "Add" at bounding box center [395, 127] width 21 height 12
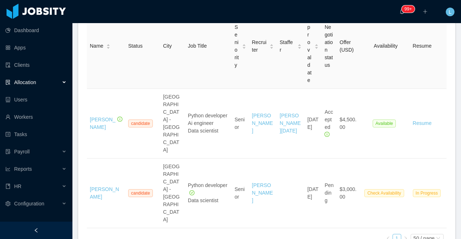
scroll to position [151, 0]
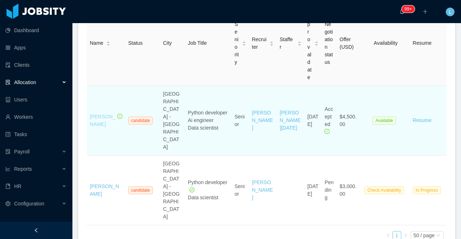
click at [93, 119] on link "[PERSON_NAME]" at bounding box center [103, 120] width 26 height 13
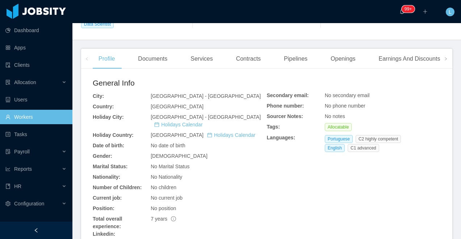
scroll to position [204, 0]
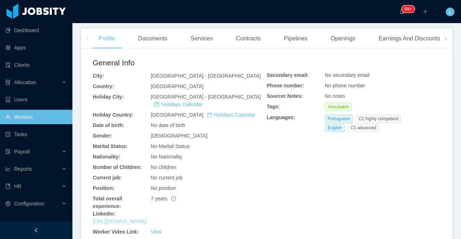
click at [131, 219] on link "https://www.linkedin.com/in/luccap" at bounding box center [120, 222] width 54 height 6
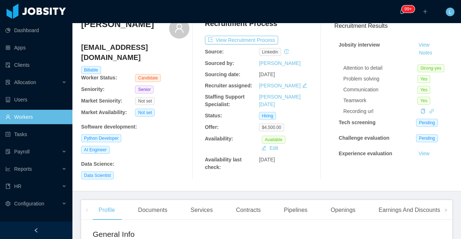
scroll to position [0, 0]
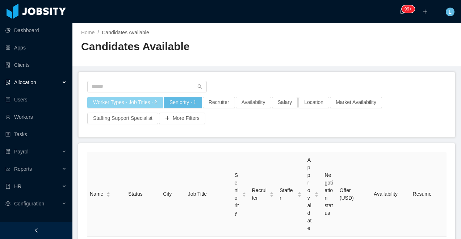
click at [136, 103] on button "Worker Types - Job Titles · 2" at bounding box center [125, 103] width 76 height 12
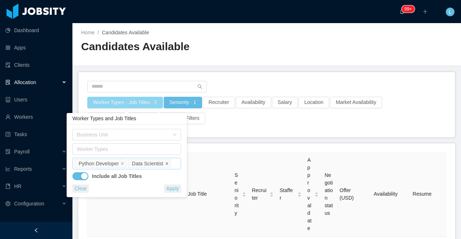
click at [169, 163] on icon "icon: close" at bounding box center [167, 164] width 4 height 4
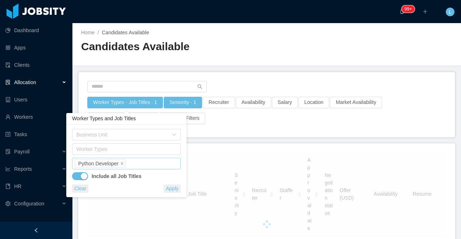
click at [164, 164] on div "Job Titles Python Developer" at bounding box center [125, 163] width 102 height 11
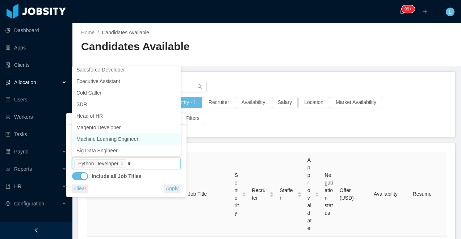
scroll to position [1, 0]
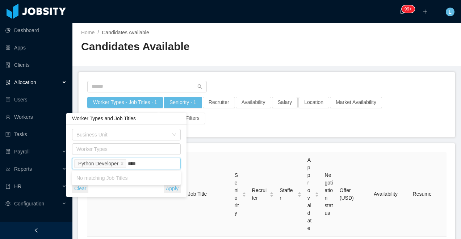
type input "***"
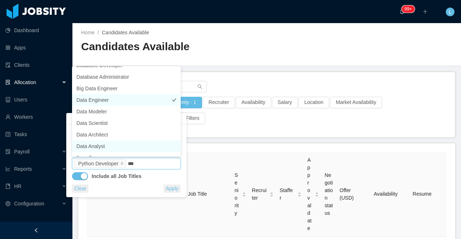
scroll to position [0, 0]
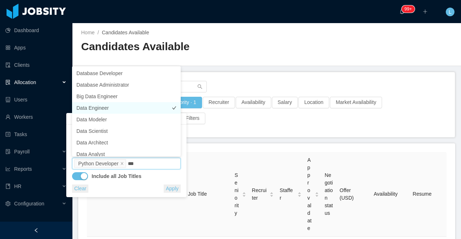
click at [154, 108] on li "Data Engineer" at bounding box center [126, 108] width 109 height 12
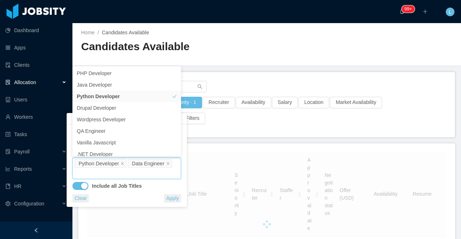
click at [251, 37] on div "Home / Candidates Available / Candidates Available" at bounding box center [174, 44] width 186 height 31
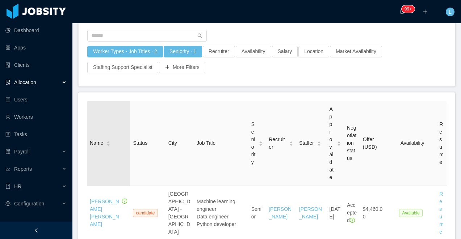
scroll to position [37, 0]
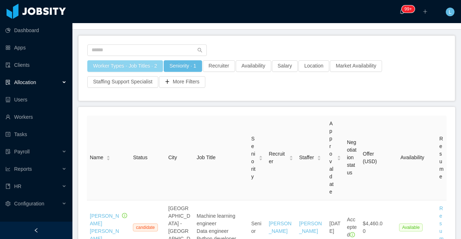
click at [123, 65] on button "Worker Types - Job Titles · 2" at bounding box center [125, 66] width 76 height 12
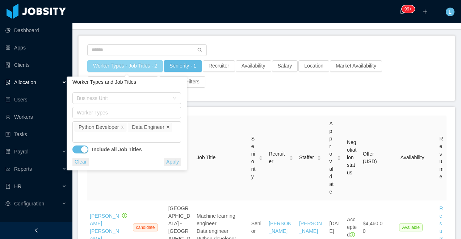
click at [170, 127] on icon "icon: close" at bounding box center [168, 128] width 4 height 4
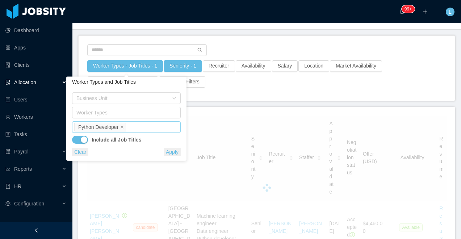
click at [160, 128] on div "Job Titles Python Developer" at bounding box center [125, 127] width 102 height 11
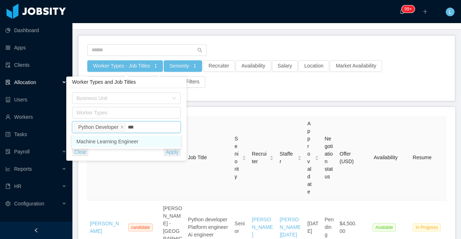
type input "****"
click at [150, 138] on li "Machine Learning Engineer" at bounding box center [126, 142] width 109 height 12
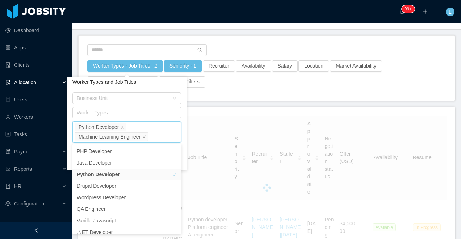
drag, startPoint x: 227, startPoint y: 38, endPoint x: 227, endPoint y: 47, distance: 8.3
click at [227, 38] on div "Worker Types - Job Titles · 2 Seniority · 1 Recruiter Availability Salary Locat…" at bounding box center [267, 68] width 376 height 65
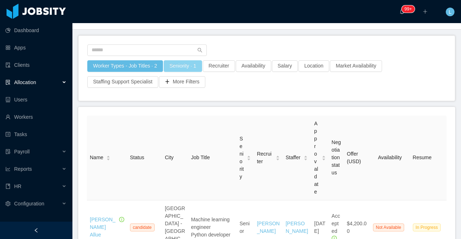
click at [194, 62] on button "Seniority · 1" at bounding box center [183, 66] width 38 height 12
click at [156, 100] on icon "icon: close" at bounding box center [156, 99] width 4 height 4
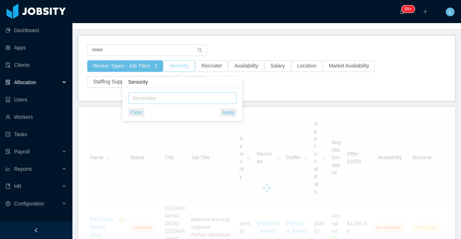
click at [162, 100] on div "Seniorities" at bounding box center [180, 98] width 97 height 7
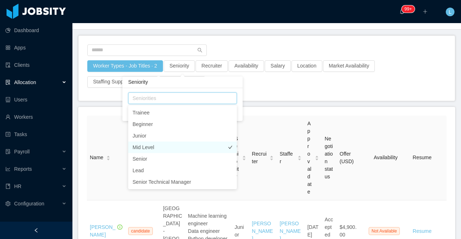
click at [166, 150] on li "Mid Level" at bounding box center [182, 148] width 109 height 12
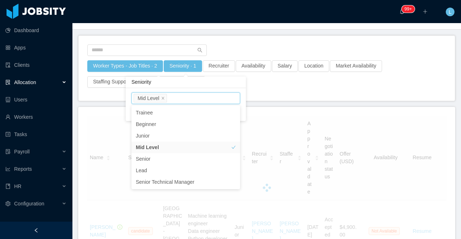
click at [258, 46] on div at bounding box center [266, 52] width 359 height 16
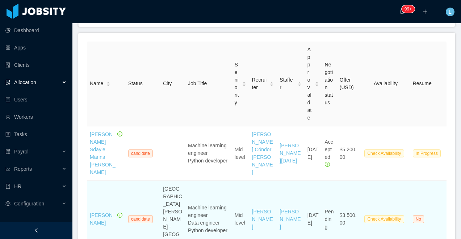
scroll to position [80, 0]
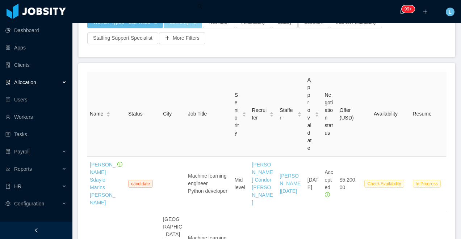
click at [177, 24] on button "Seniority · 1" at bounding box center [183, 23] width 38 height 12
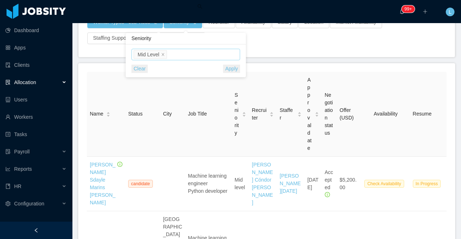
click at [175, 50] on div "Seniorities Mid Level" at bounding box center [184, 54] width 102 height 11
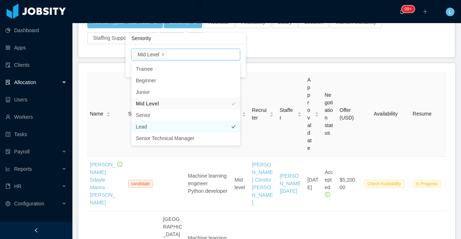
click at [162, 127] on li "Lead" at bounding box center [185, 127] width 109 height 12
click at [164, 54] on icon "icon: close" at bounding box center [163, 54] width 3 height 3
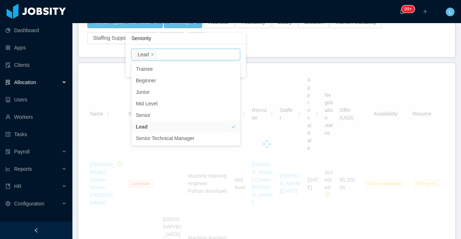
click at [265, 42] on div "Worker Types - Job Titles · 2 Seniority · 1 Recruiter Availability Salary Locat…" at bounding box center [266, 33] width 359 height 32
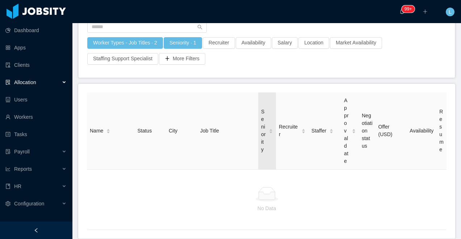
scroll to position [51, 0]
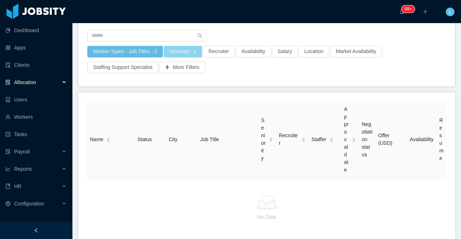
click at [186, 54] on button "Seniority · 1" at bounding box center [183, 52] width 38 height 12
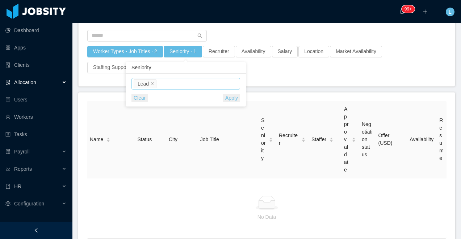
click at [175, 85] on div "Seniorities Lead" at bounding box center [184, 84] width 102 height 11
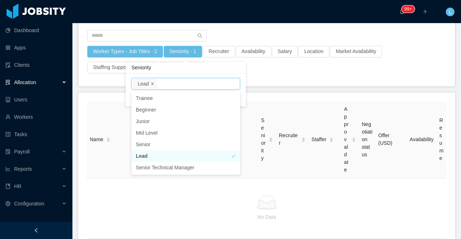
click at [150, 85] on icon "icon: close" at bounding box center [152, 84] width 4 height 4
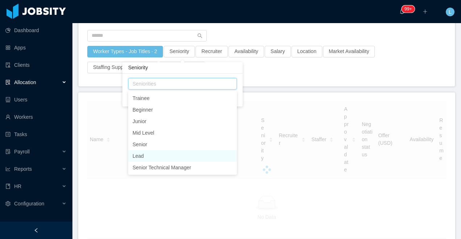
click at [154, 85] on div "Seniorities" at bounding box center [180, 83] width 97 height 7
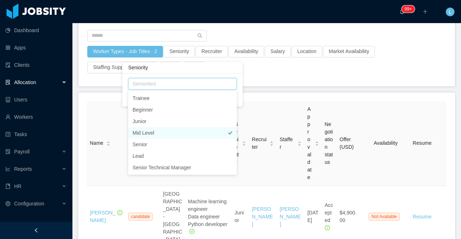
click at [152, 132] on li "Mid Level" at bounding box center [182, 133] width 109 height 12
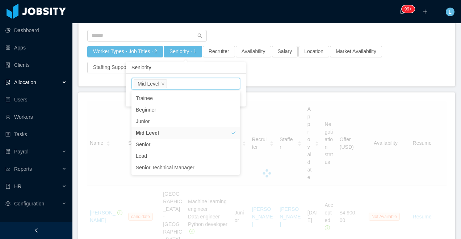
click at [280, 86] on main "Home / Candidates Available / Candidates Available Worker Types - Job Titles · …" at bounding box center [266, 80] width 388 height 216
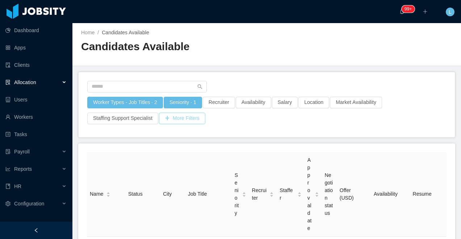
click at [182, 118] on button "More Filters" at bounding box center [182, 119] width 46 height 12
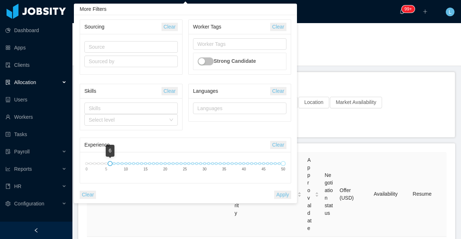
drag, startPoint x: 86, startPoint y: 165, endPoint x: 111, endPoint y: 166, distance: 25.3
click at [111, 166] on div at bounding box center [109, 163] width 5 height 5
click at [279, 198] on button "Apply" at bounding box center [282, 195] width 17 height 8
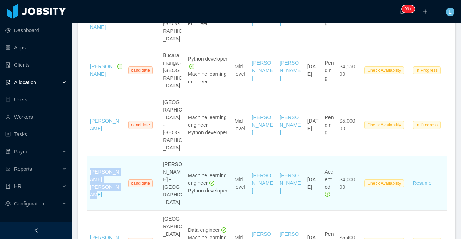
scroll to position [326, 0]
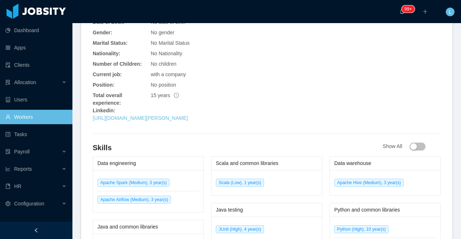
scroll to position [339, 0]
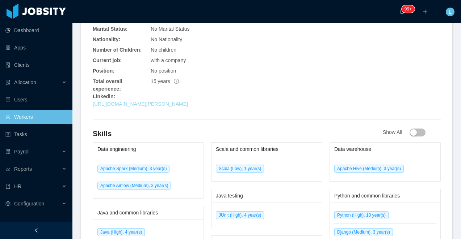
click at [167, 101] on link "[URL][DOMAIN_NAME][PERSON_NAME]" at bounding box center [140, 104] width 95 height 6
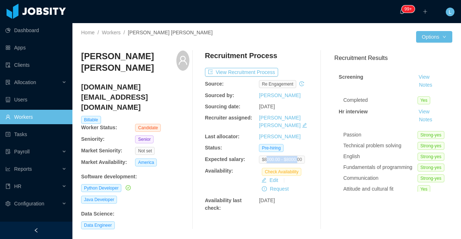
drag, startPoint x: 266, startPoint y: 150, endPoint x: 303, endPoint y: 152, distance: 36.6
click at [303, 156] on span "$8000.00 - $8000.00" at bounding box center [282, 160] width 46 height 8
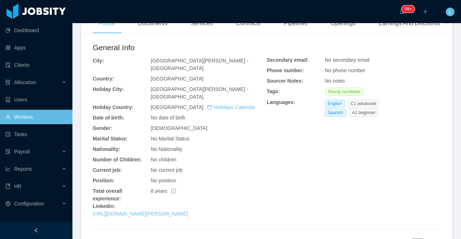
scroll to position [241, 0]
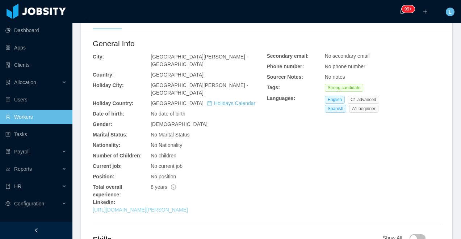
click at [188, 207] on link "[URL][DOMAIN_NAME][PERSON_NAME]" at bounding box center [140, 210] width 95 height 6
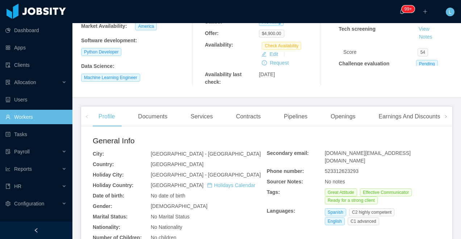
scroll to position [244, 0]
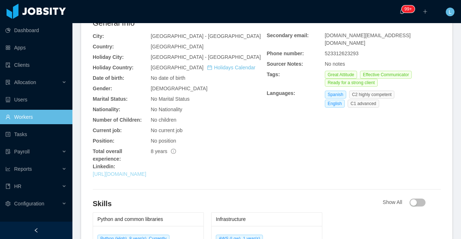
click at [146, 174] on link "https://mx.linkedin.com/in/educasm" at bounding box center [120, 174] width 54 height 6
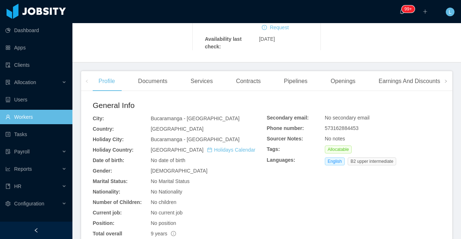
scroll to position [321, 0]
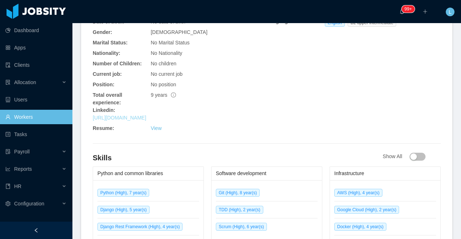
click at [125, 120] on link "[URL][DOMAIN_NAME]" at bounding box center [120, 118] width 54 height 6
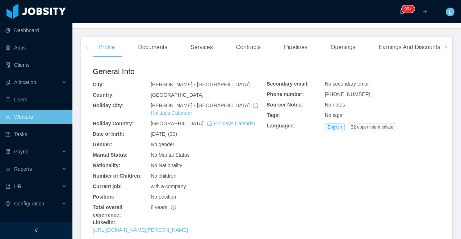
scroll to position [297, 0]
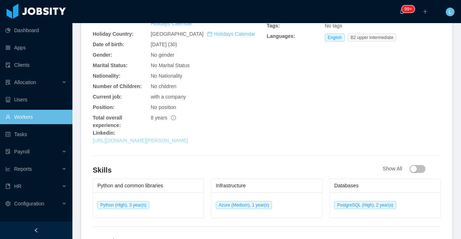
click at [156, 138] on link "[URL][DOMAIN_NAME][PERSON_NAME]" at bounding box center [140, 141] width 95 height 6
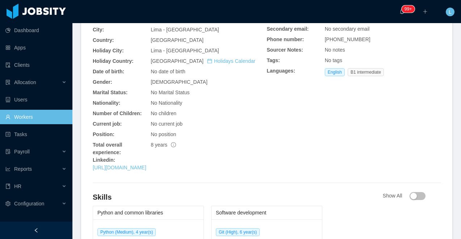
scroll to position [262, 0]
click at [146, 169] on link "[URL][DOMAIN_NAME]" at bounding box center [120, 168] width 54 height 6
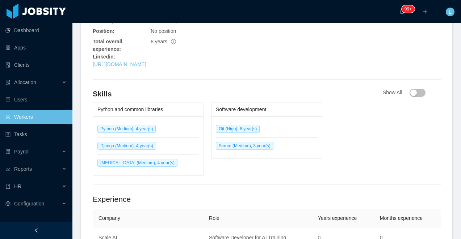
scroll to position [380, 0]
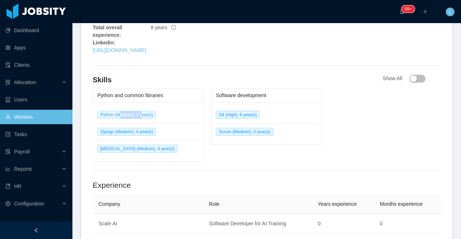
drag, startPoint x: 144, startPoint y: 115, endPoint x: 122, endPoint y: 115, distance: 22.1
click at [122, 115] on span "Python (Medium), 4 year(s)" at bounding box center [126, 115] width 58 height 8
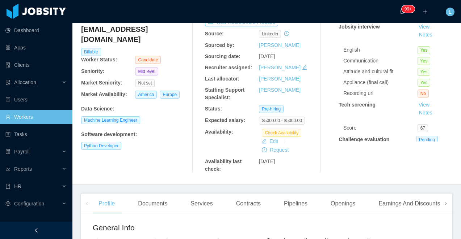
scroll to position [42, 0]
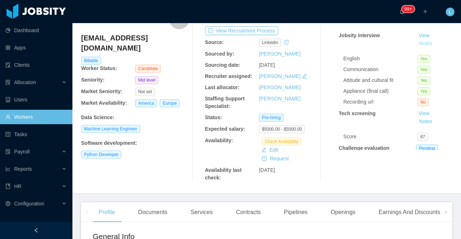
click at [428, 45] on button "Notes" at bounding box center [425, 43] width 19 height 9
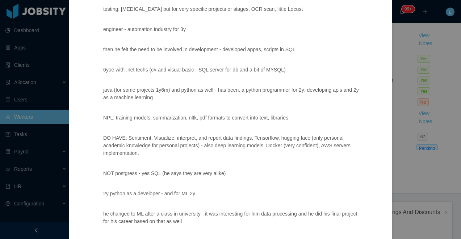
scroll to position [153, 0]
click at [406, 23] on div "Jobsity interview Notes about candidate: (personality, communication skills, so…" at bounding box center [230, 119] width 461 height 239
click at [429, 14] on div "Jobsity interview Notes about candidate: (personality, communication skills, so…" at bounding box center [230, 119] width 461 height 239
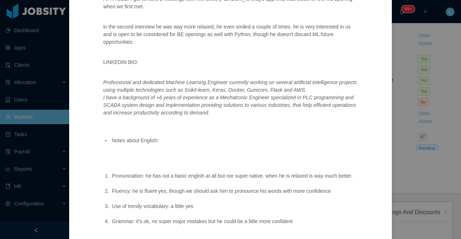
scroll to position [469, 0]
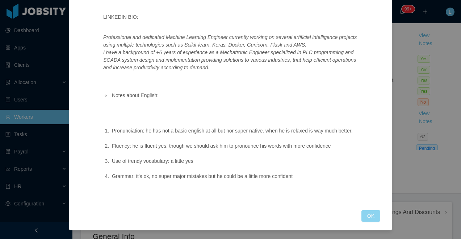
click at [368, 216] on button "OK" at bounding box center [370, 217] width 19 height 12
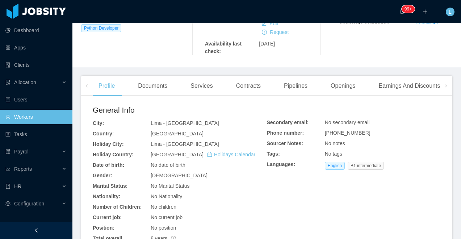
scroll to position [172, 0]
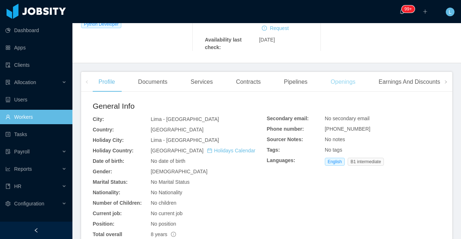
click at [348, 82] on div "Openings" at bounding box center [343, 82] width 37 height 20
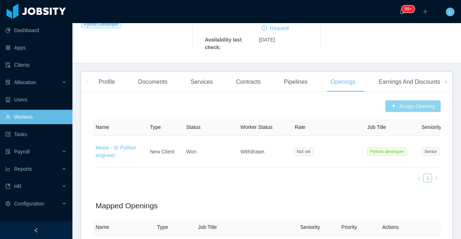
click at [397, 104] on button "Assign Opening" at bounding box center [412, 107] width 55 height 12
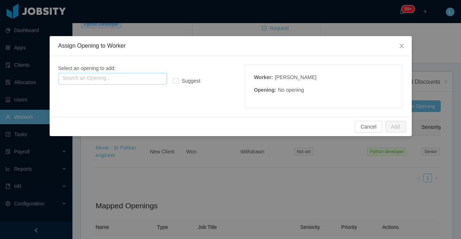
click at [108, 78] on input "text" at bounding box center [112, 79] width 109 height 12
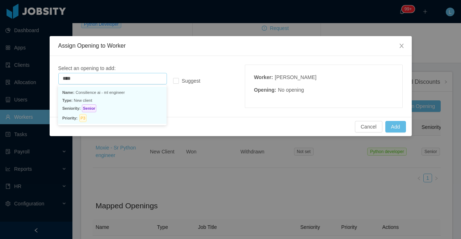
click at [100, 94] on p "Name: Consilience ai - ml engineer" at bounding box center [112, 93] width 100 height 8
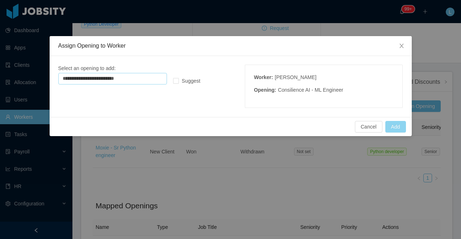
type input "**********"
click at [392, 126] on button "Add" at bounding box center [395, 127] width 21 height 12
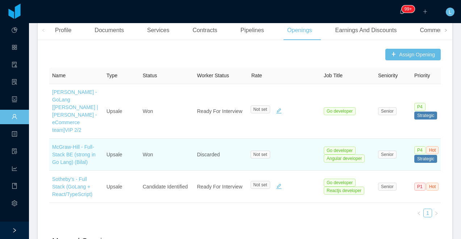
scroll to position [195, 0]
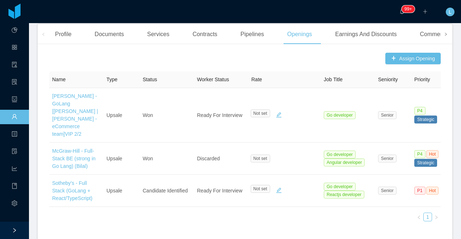
click at [447, 37] on span at bounding box center [445, 34] width 4 height 9
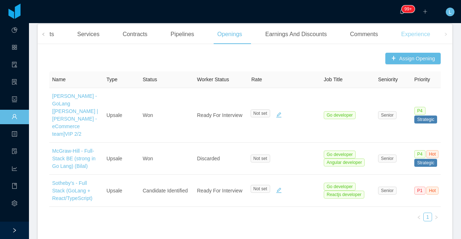
click at [424, 37] on div "Experience" at bounding box center [415, 34] width 41 height 20
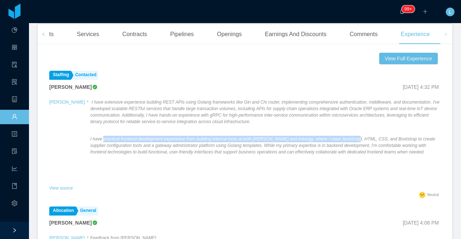
drag, startPoint x: 89, startPoint y: 139, endPoint x: 353, endPoint y: 141, distance: 263.4
click at [353, 141] on em "I have practical frontend development experience from building internal tools a…" at bounding box center [262, 146] width 344 height 18
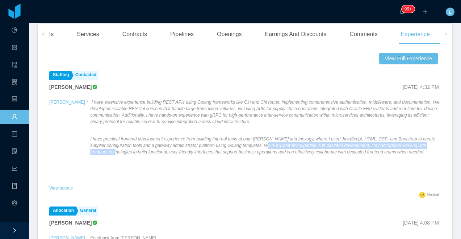
drag, startPoint x: 264, startPoint y: 147, endPoint x: 102, endPoint y: 152, distance: 162.2
click at [102, 152] on em "I have practical frontend development experience from building internal tools a…" at bounding box center [262, 146] width 344 height 18
copy em "primary expertise is in backend development, I'm comfortable working with front…"
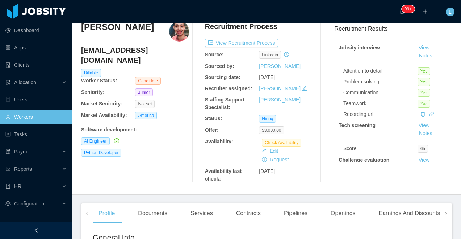
scroll to position [30, 0]
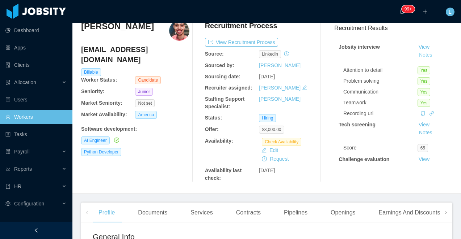
click at [429, 54] on button "Notes" at bounding box center [425, 55] width 19 height 9
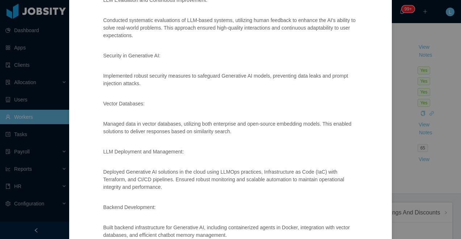
scroll to position [943, 0]
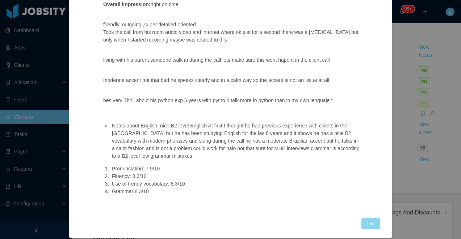
click at [370, 218] on button "OK" at bounding box center [370, 224] width 19 height 12
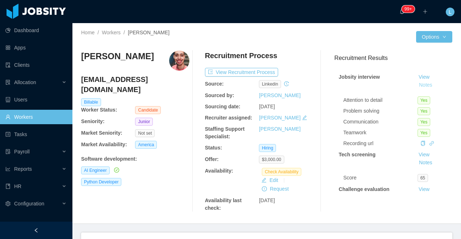
scroll to position [86, 0]
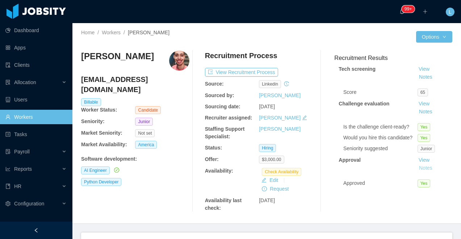
click at [425, 169] on button "Notes" at bounding box center [425, 168] width 19 height 9
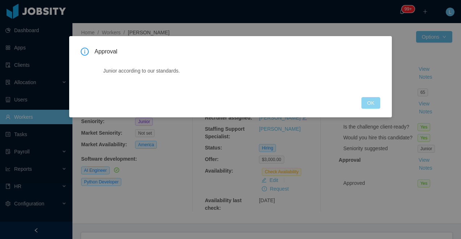
click at [369, 101] on button "OK" at bounding box center [370, 103] width 19 height 12
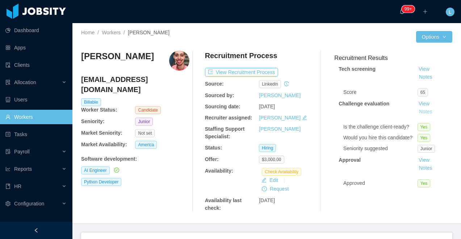
click at [430, 113] on button "Notes" at bounding box center [425, 112] width 19 height 9
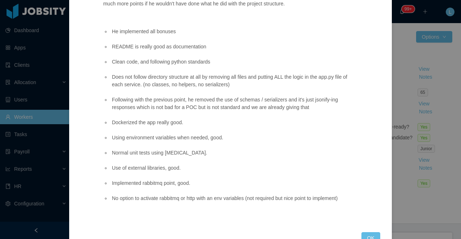
scroll to position [105, 0]
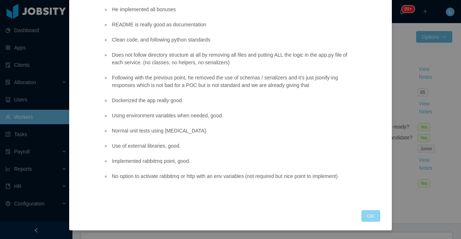
click at [367, 215] on button "OK" at bounding box center [370, 217] width 19 height 12
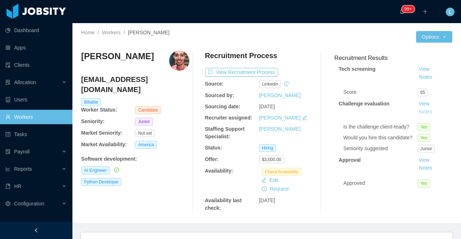
scroll to position [104, 0]
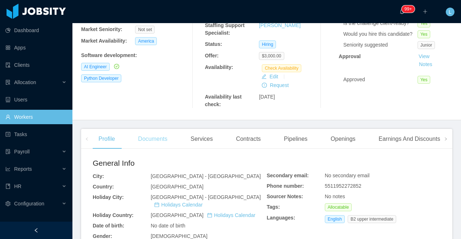
click at [145, 136] on div "Documents" at bounding box center [152, 139] width 41 height 20
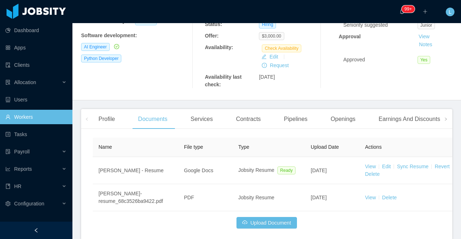
scroll to position [159, 0]
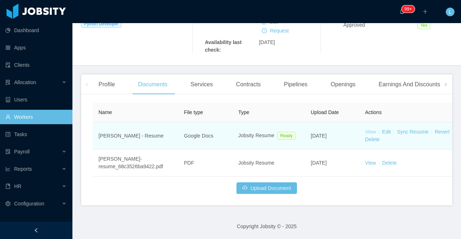
click at [370, 131] on link "View" at bounding box center [370, 132] width 11 height 6
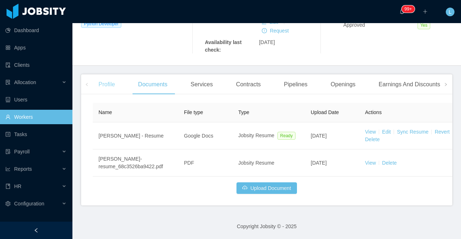
click at [110, 90] on div "Profile" at bounding box center [107, 85] width 28 height 20
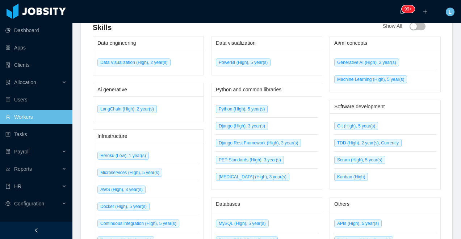
scroll to position [441, 0]
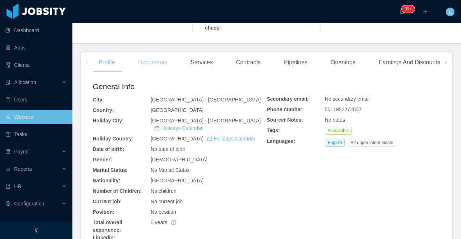
click at [160, 63] on div "Documents" at bounding box center [152, 62] width 41 height 20
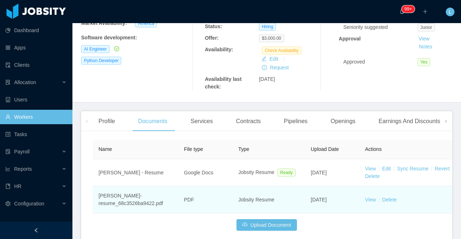
scroll to position [159, 0]
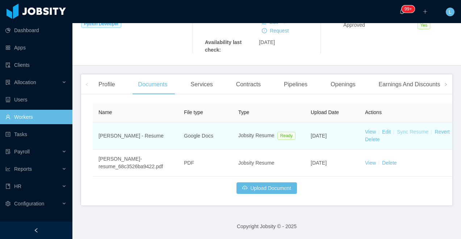
click at [407, 131] on link "Sync Resume" at bounding box center [412, 132] width 31 height 6
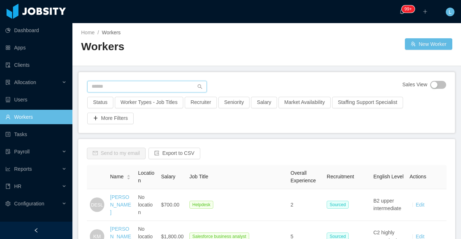
click at [149, 89] on input "text" at bounding box center [146, 87] width 119 height 12
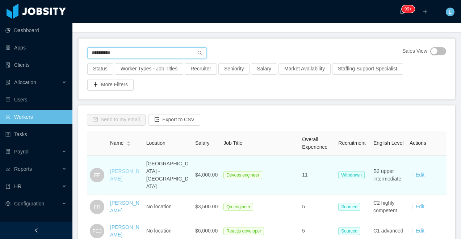
scroll to position [35, 0]
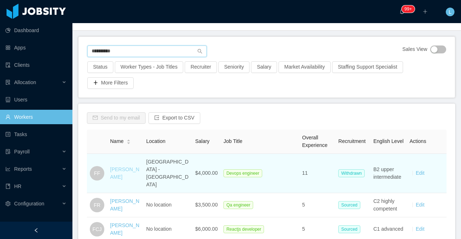
type input "**********"
click at [120, 168] on link "Fred Freitas" at bounding box center [124, 173] width 29 height 13
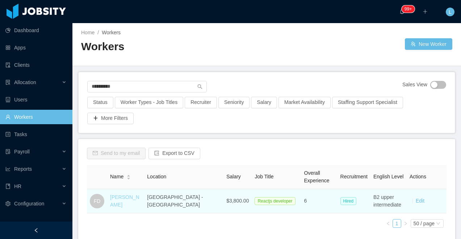
click at [123, 203] on link "Freddy Duque" at bounding box center [124, 201] width 29 height 13
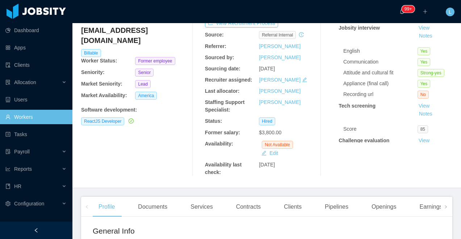
scroll to position [7, 0]
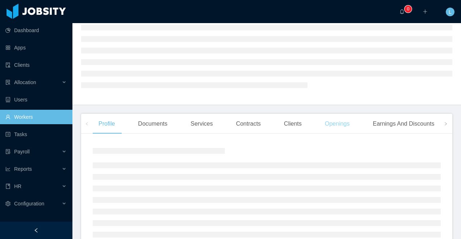
scroll to position [49, 0]
click at [340, 122] on div "Openings" at bounding box center [337, 121] width 37 height 20
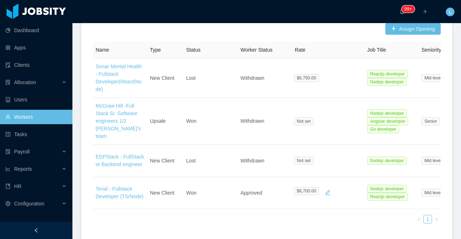
scroll to position [246, 0]
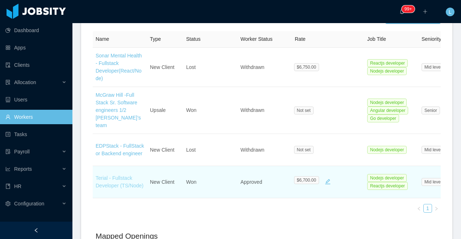
click at [107, 175] on link "Terial - Fullstack Developer (TS/Node)" at bounding box center [120, 181] width 48 height 13
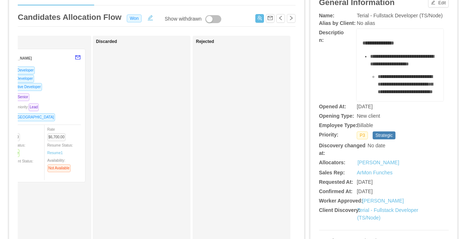
scroll to position [0, 434]
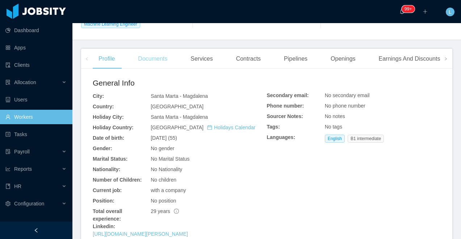
click at [143, 56] on div "Documents" at bounding box center [152, 59] width 41 height 20
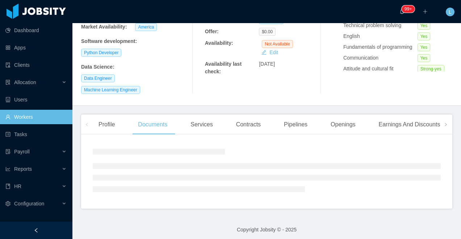
scroll to position [158, 0]
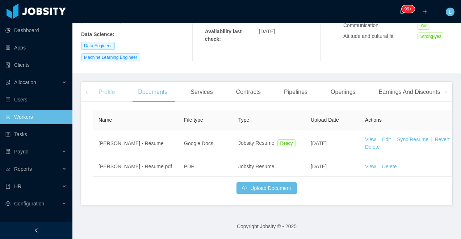
click at [114, 90] on div "Profile" at bounding box center [107, 92] width 28 height 20
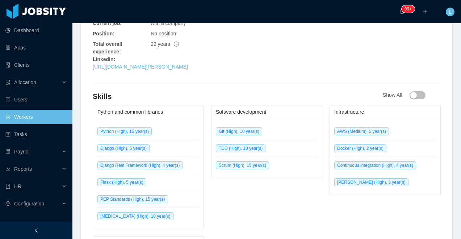
scroll to position [323, 0]
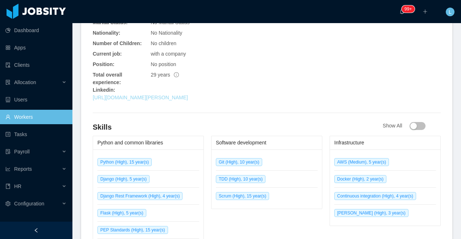
click at [139, 96] on link "[URL][DOMAIN_NAME][PERSON_NAME]" at bounding box center [140, 98] width 95 height 6
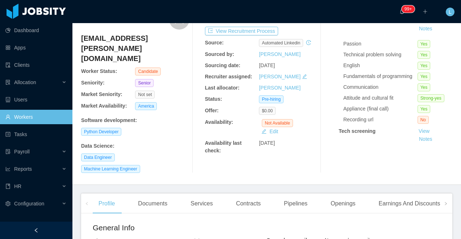
scroll to position [50, 0]
click at [422, 31] on button "Notes" at bounding box center [425, 29] width 19 height 9
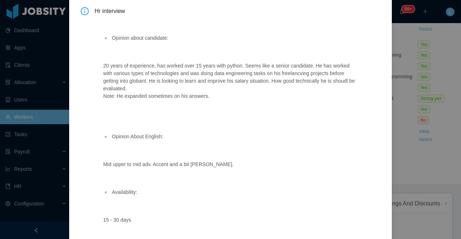
scroll to position [77, 0]
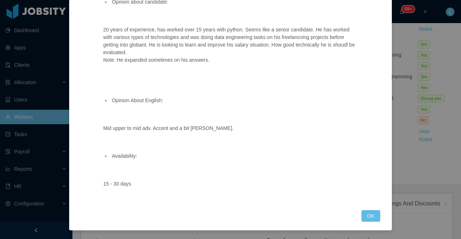
click at [406, 17] on div "Hr interview Opinion about candidate: 20 years of experience, has worked over 1…" at bounding box center [230, 119] width 461 height 239
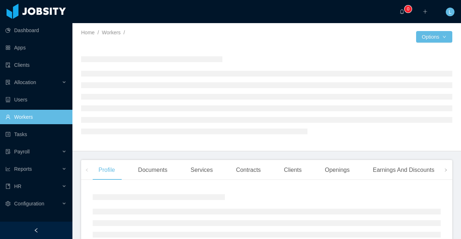
click at [27, 230] on div at bounding box center [36, 230] width 72 height 17
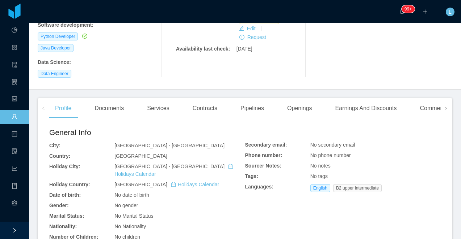
scroll to position [223, 0]
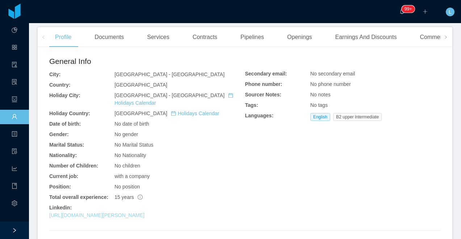
click at [98, 213] on link "[URL][DOMAIN_NAME][PERSON_NAME]" at bounding box center [96, 216] width 95 height 6
